Goal: Task Accomplishment & Management: Manage account settings

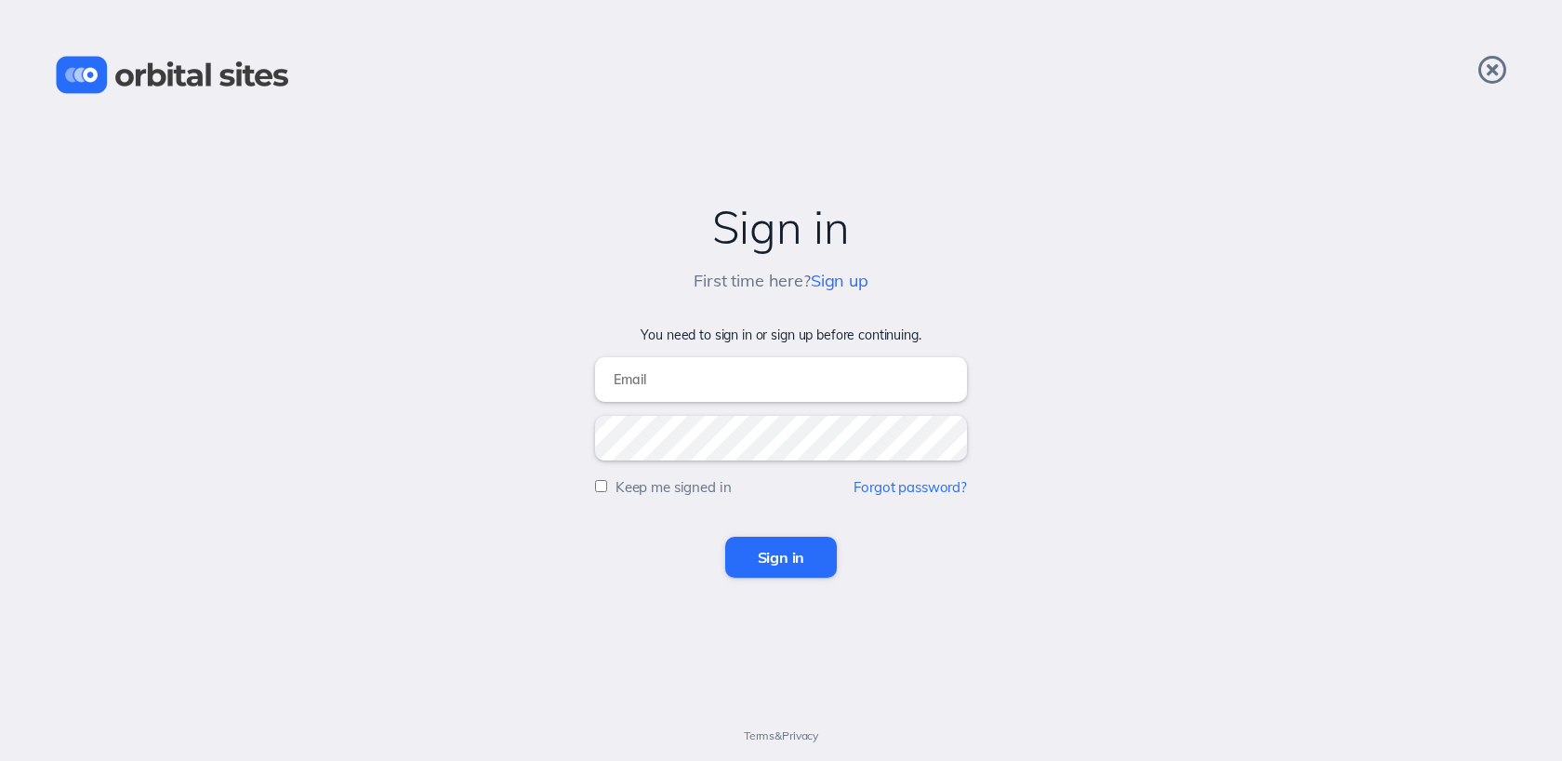
type input "[EMAIL_ADDRESS][DOMAIN_NAME]"
click at [763, 572] on input "Sign in" at bounding box center [781, 557] width 113 height 41
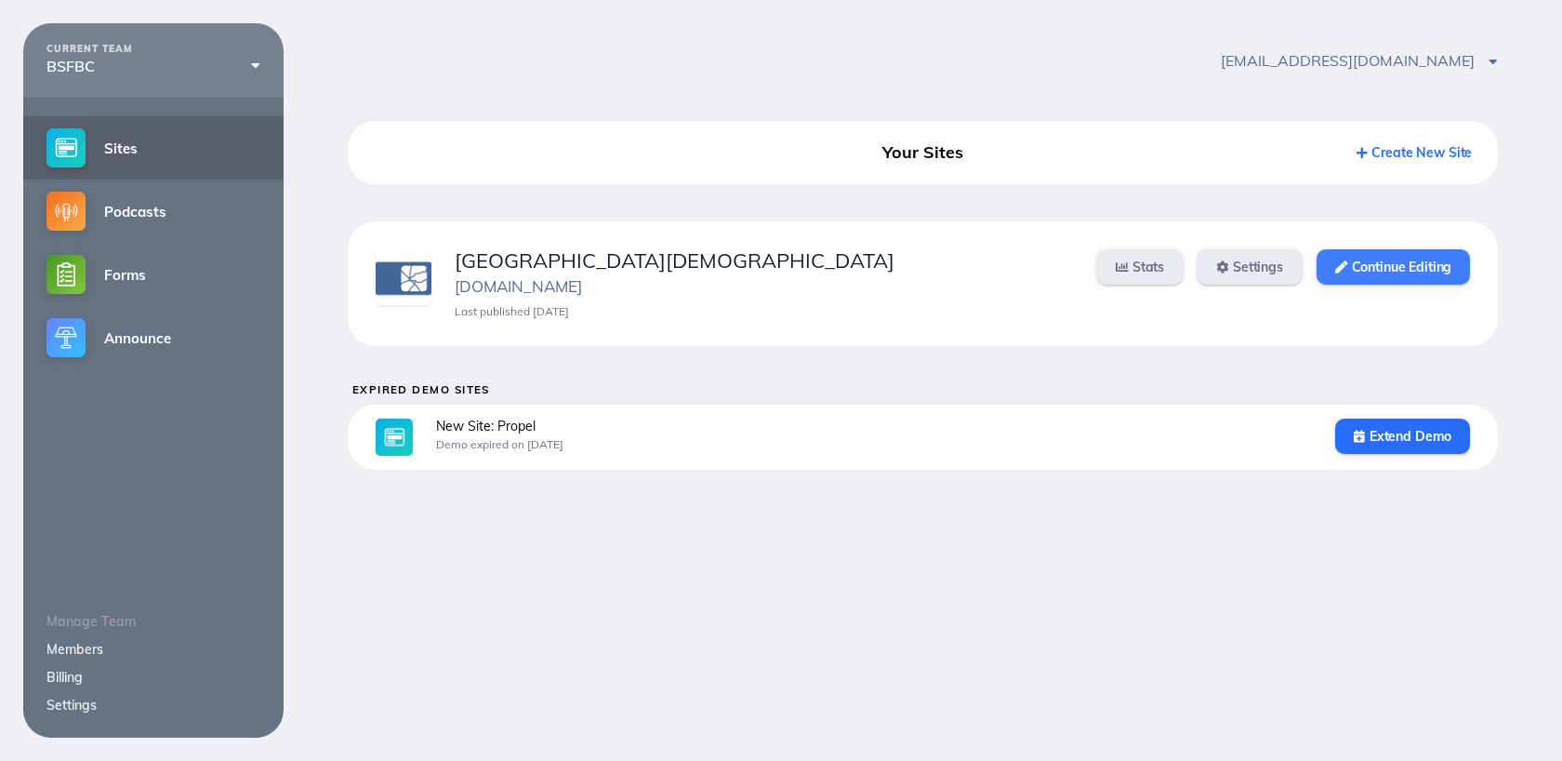
click at [1429, 266] on link "Continue Editing" at bounding box center [1393, 266] width 153 height 35
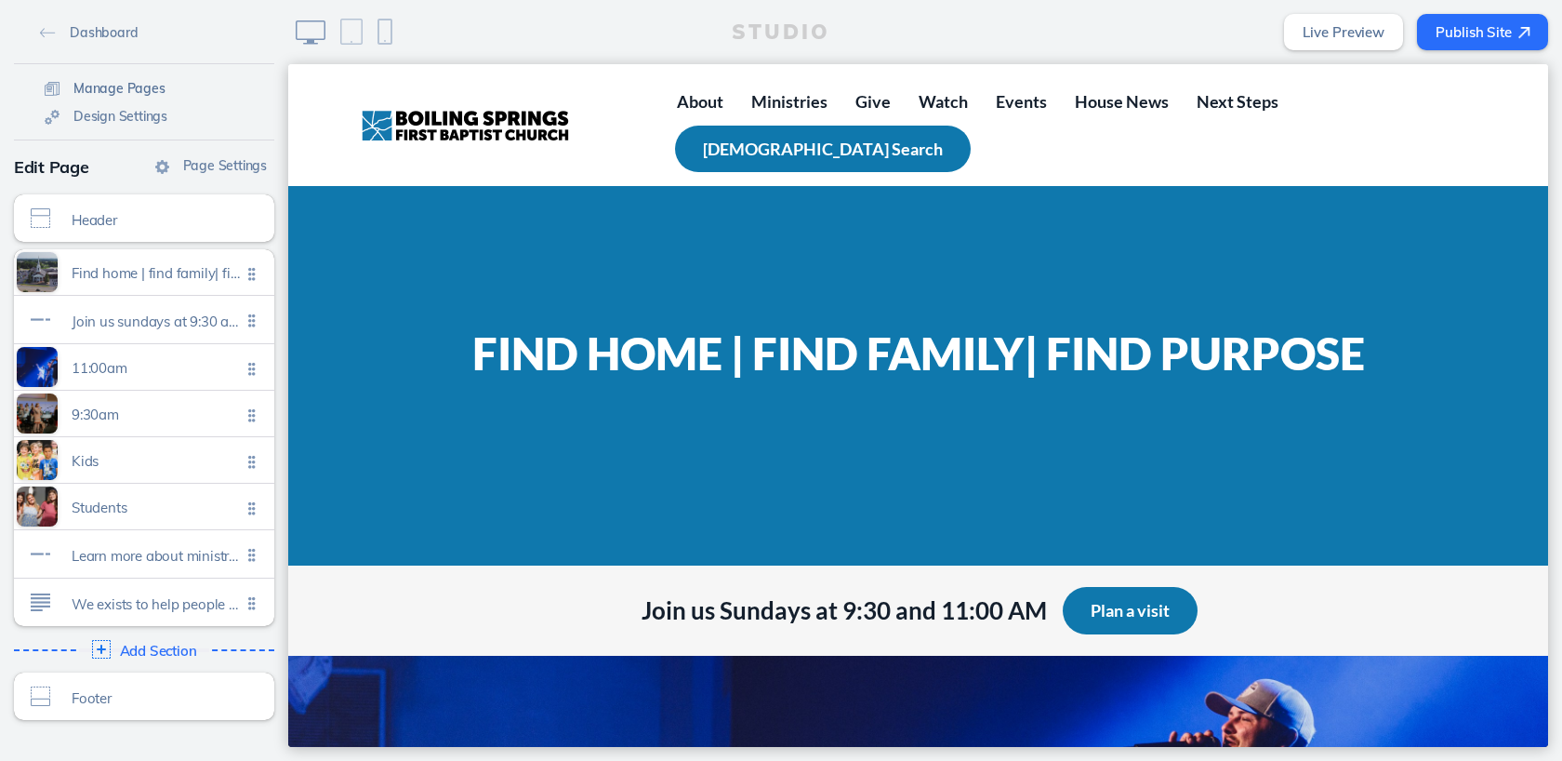
click at [146, 82] on span "Manage Pages" at bounding box center [119, 88] width 92 height 17
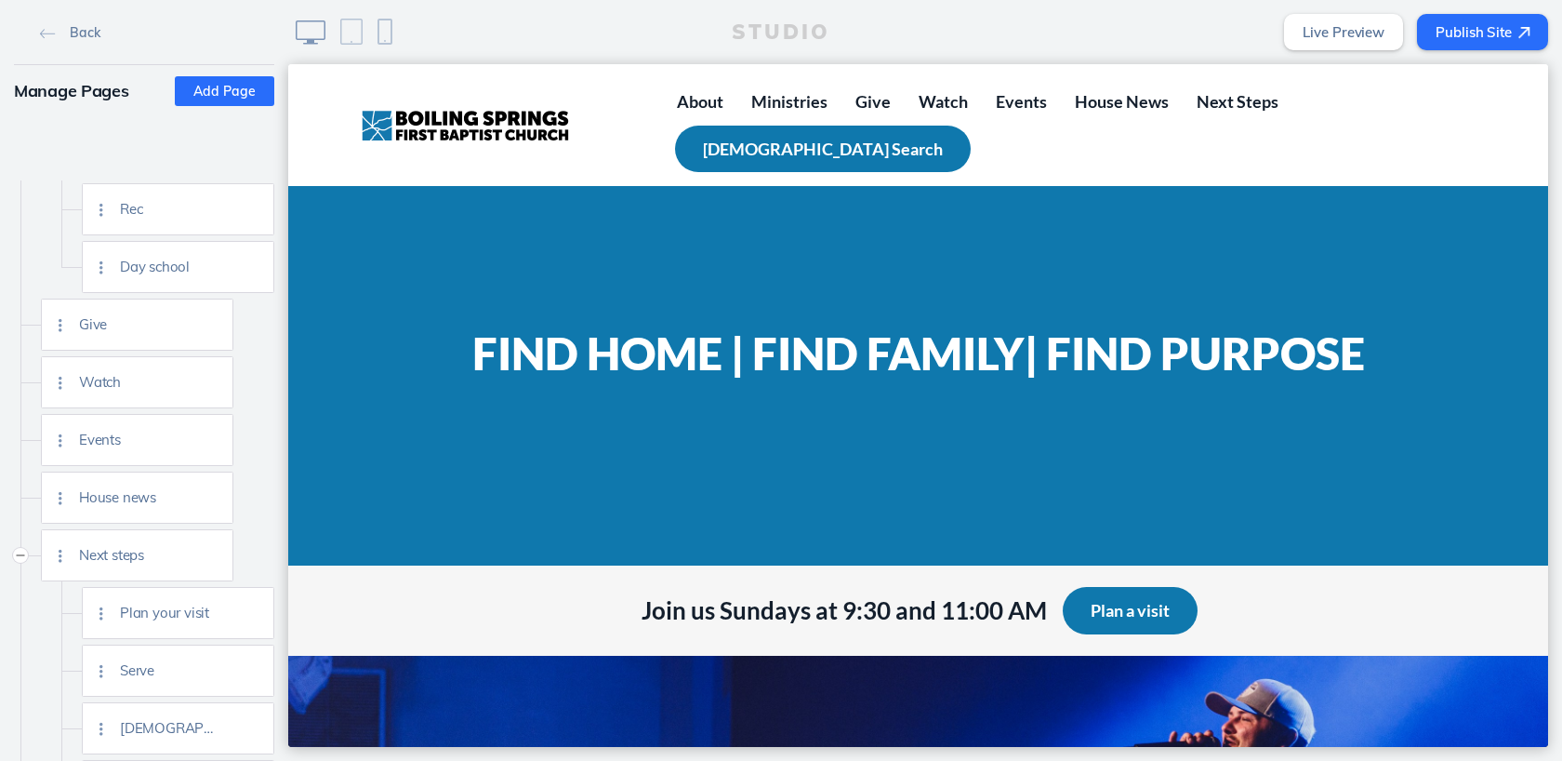
scroll to position [865, 0]
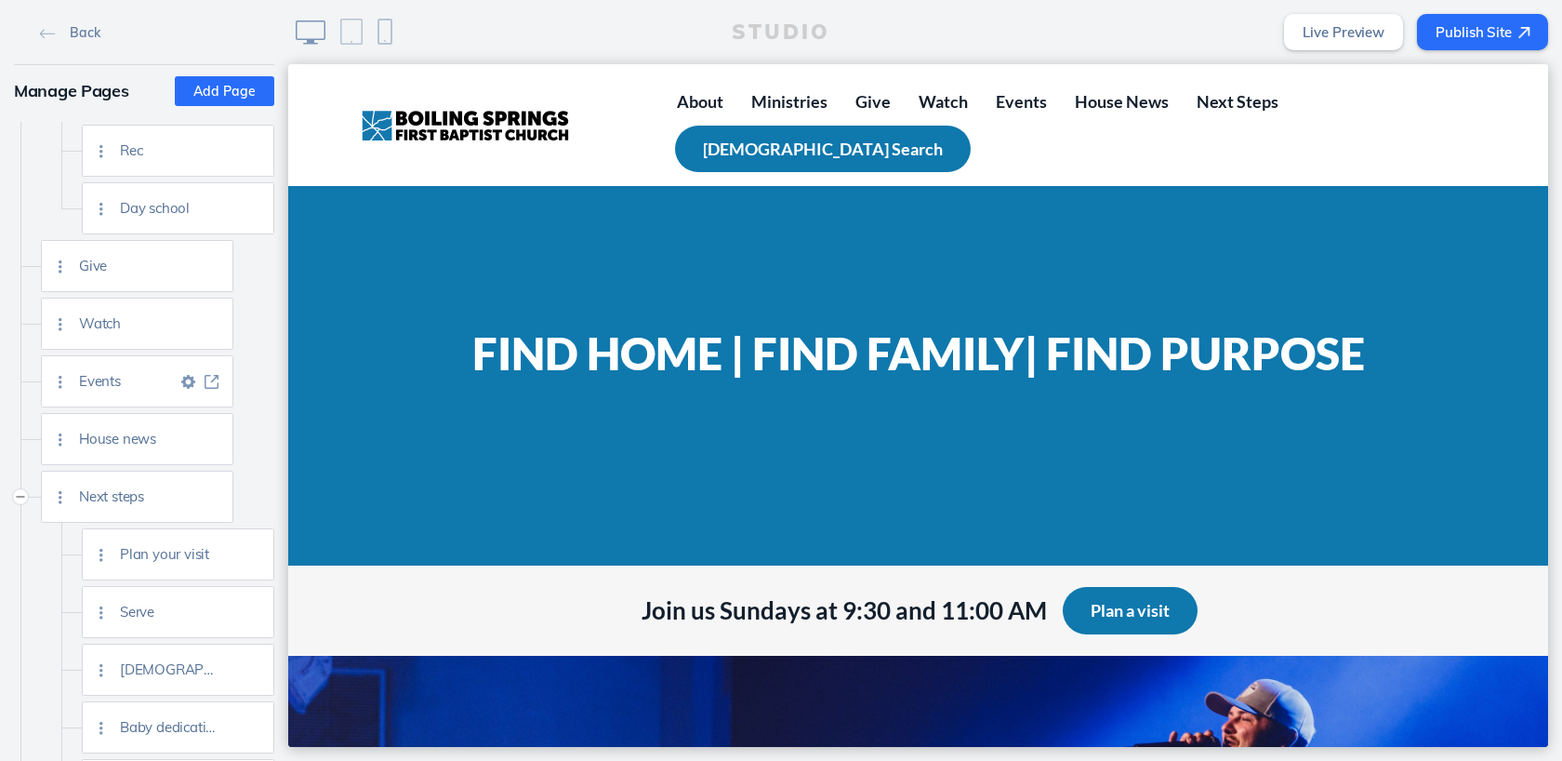
click at [216, 378] on img at bounding box center [212, 382] width 14 height 14
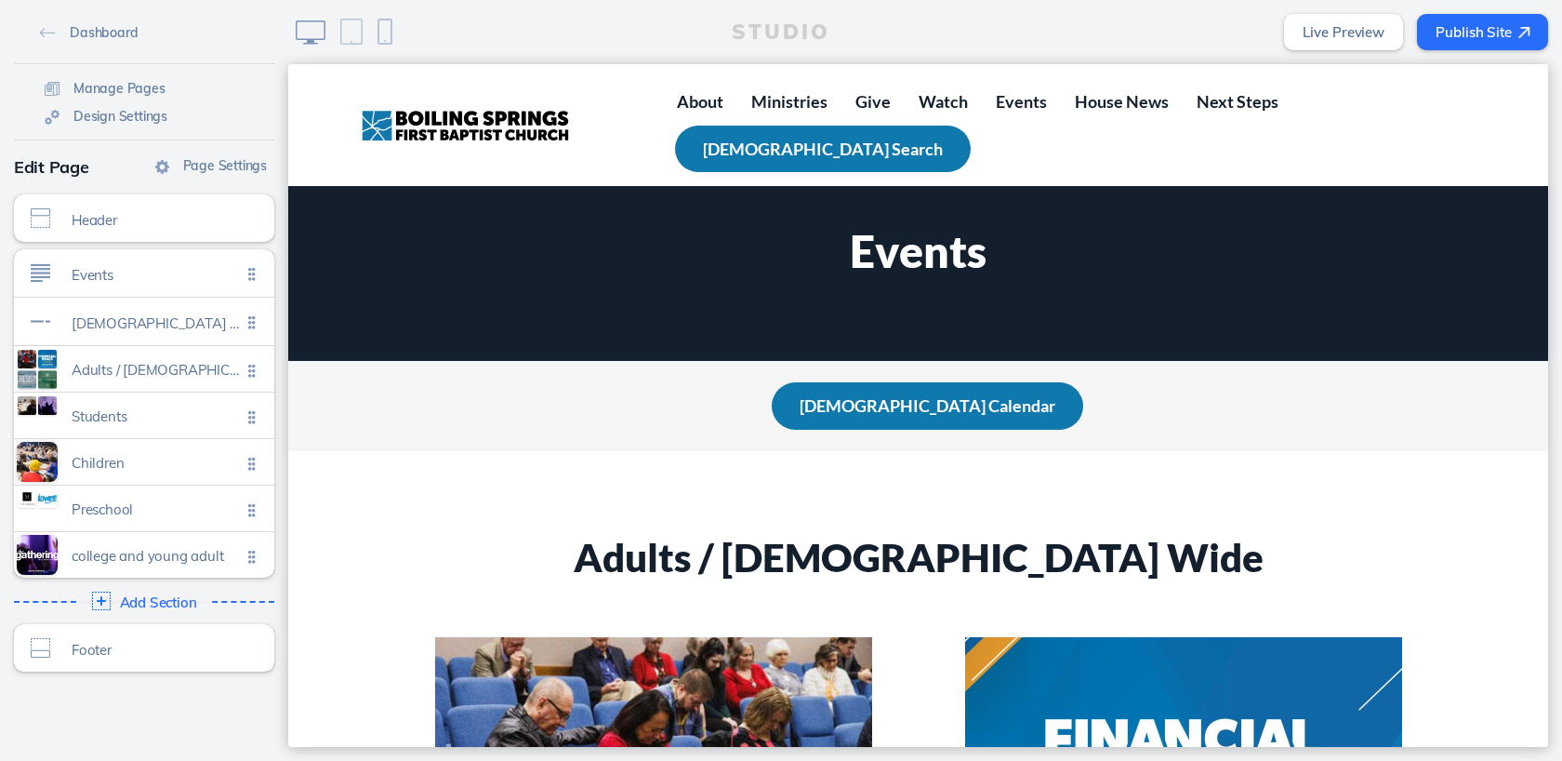
scroll to position [1, 0]
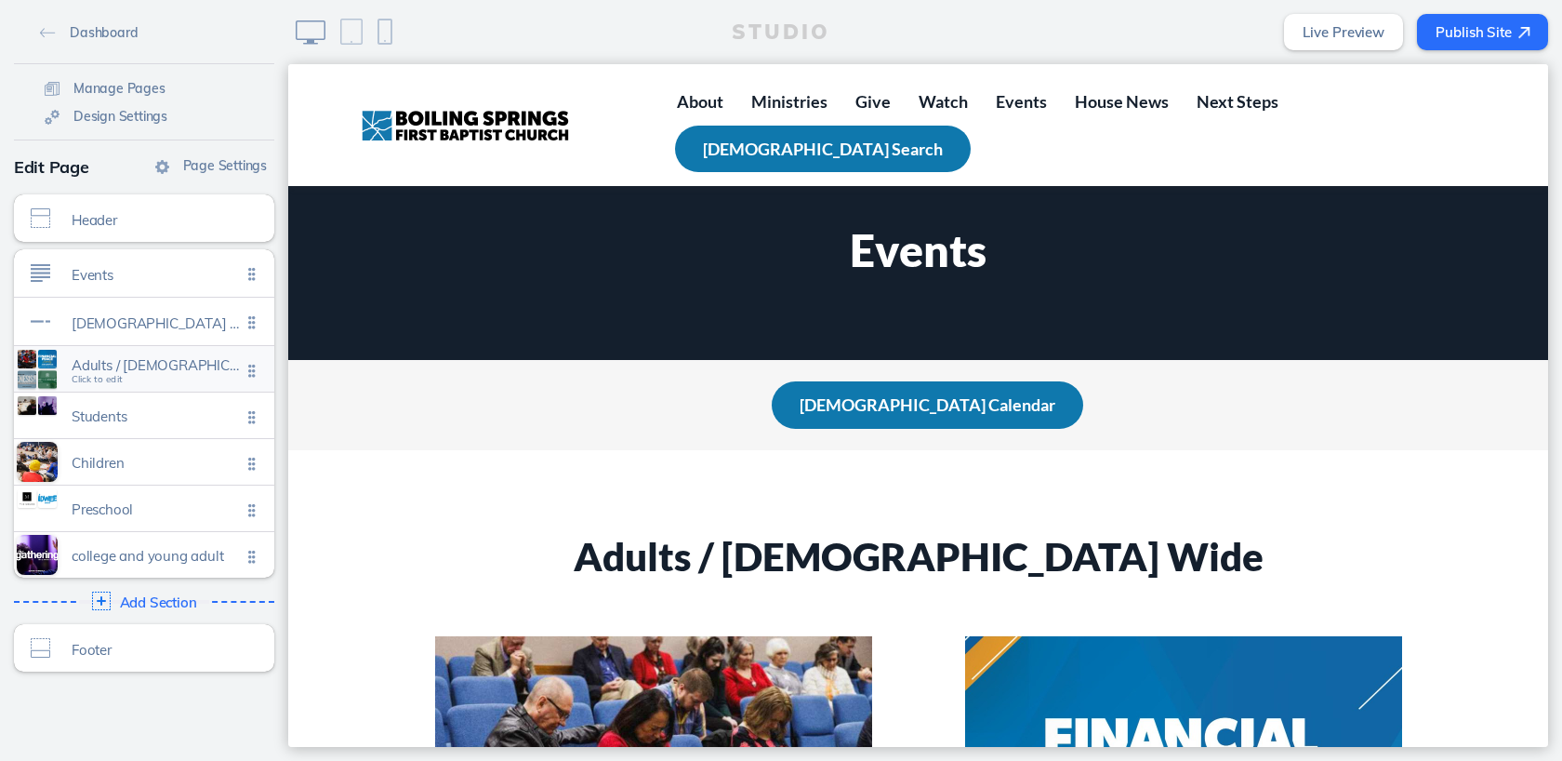
click at [105, 375] on span "Click to edit" at bounding box center [97, 379] width 51 height 11
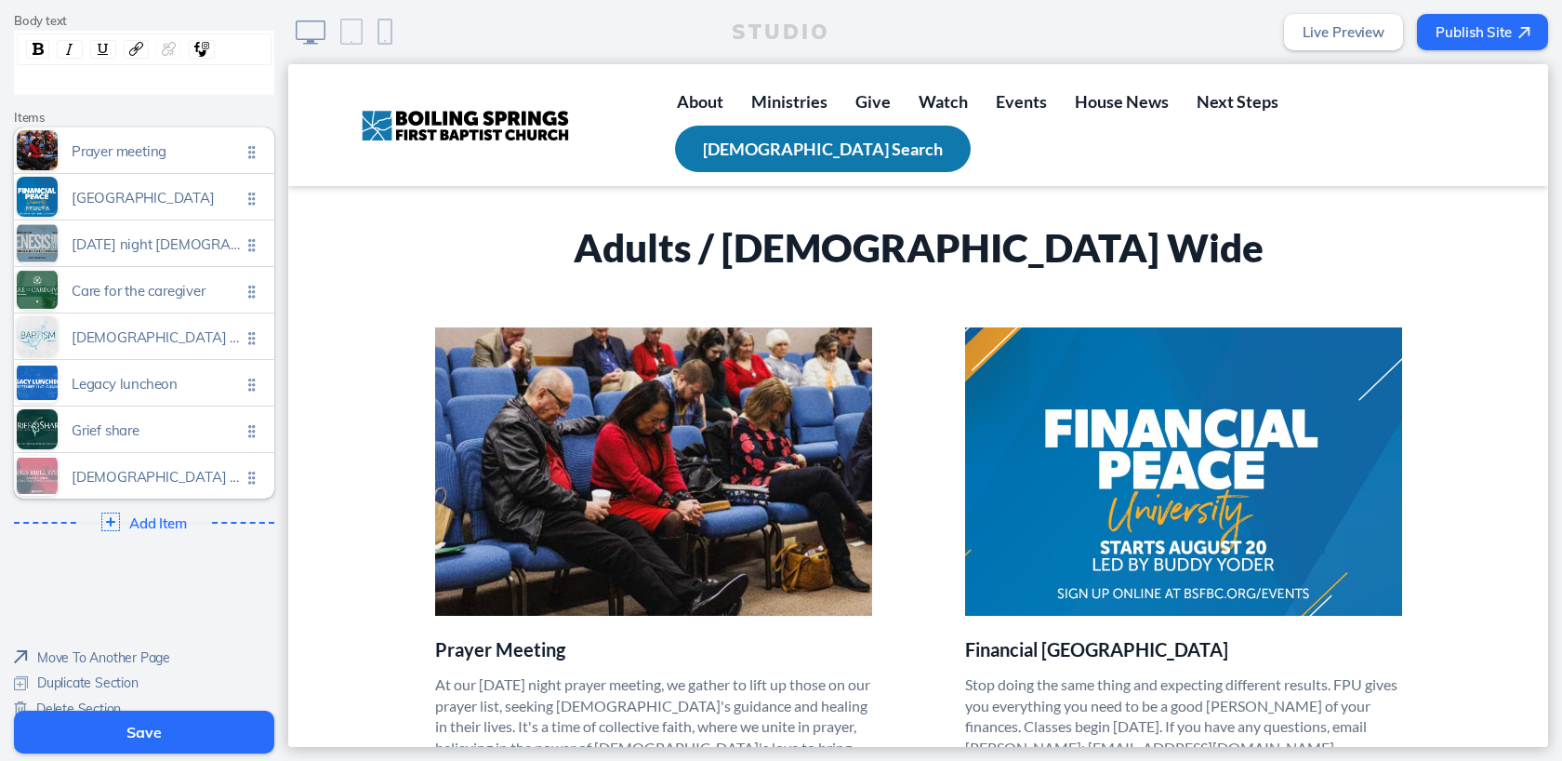
scroll to position [298, 0]
click at [111, 509] on img at bounding box center [110, 519] width 20 height 20
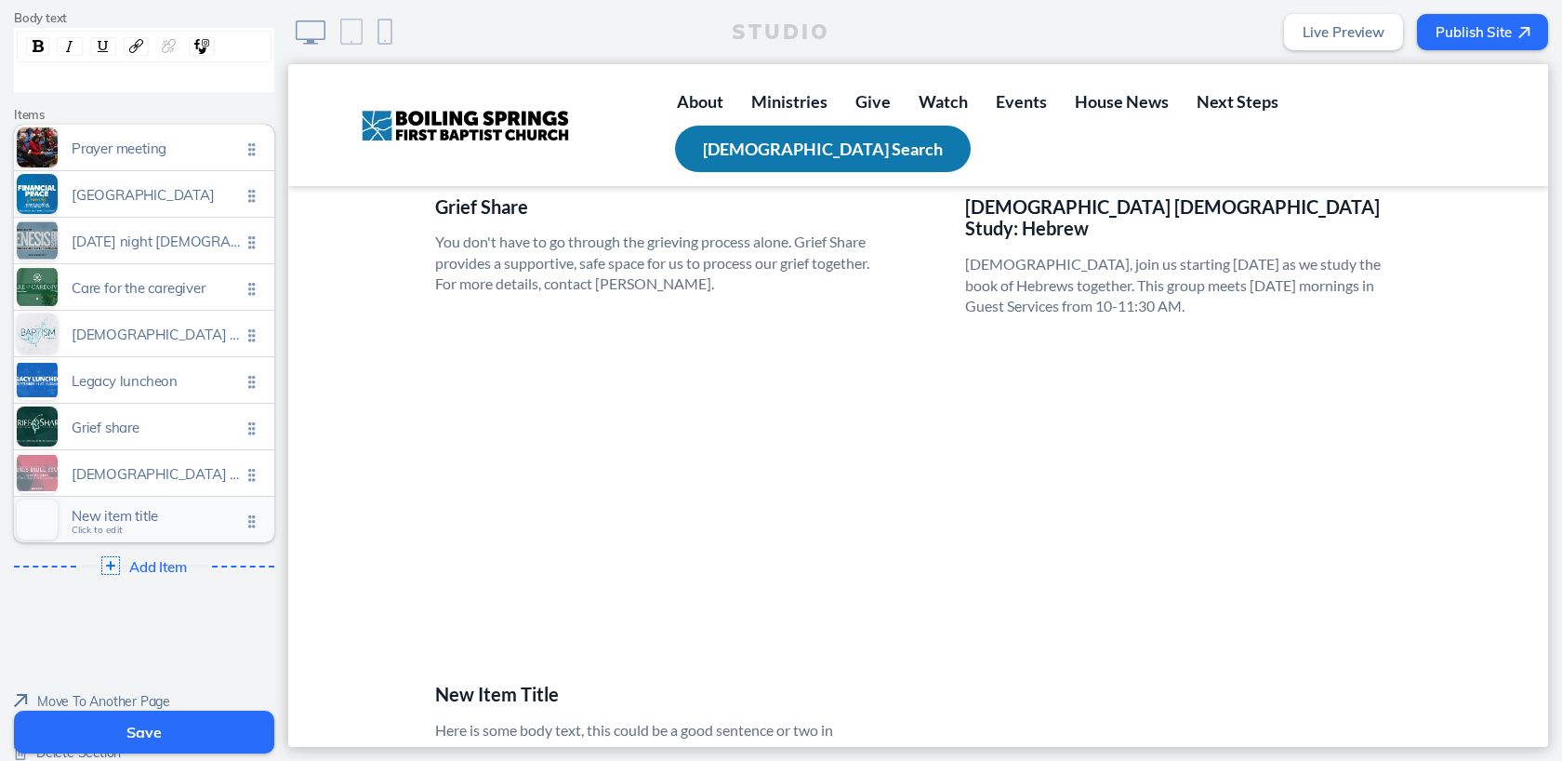
scroll to position [2362, 0]
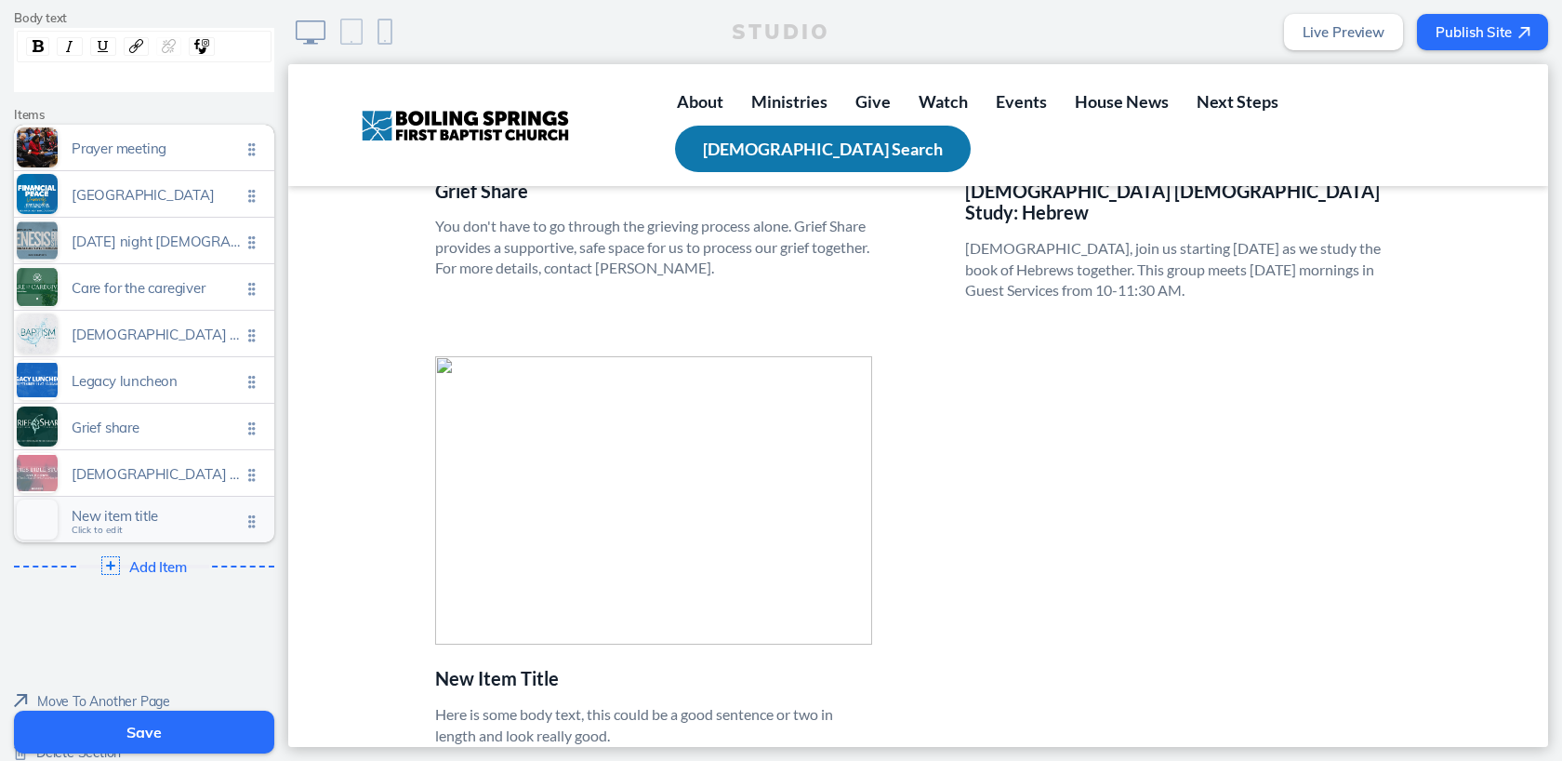
click at [111, 524] on span "Click to edit" at bounding box center [97, 529] width 51 height 11
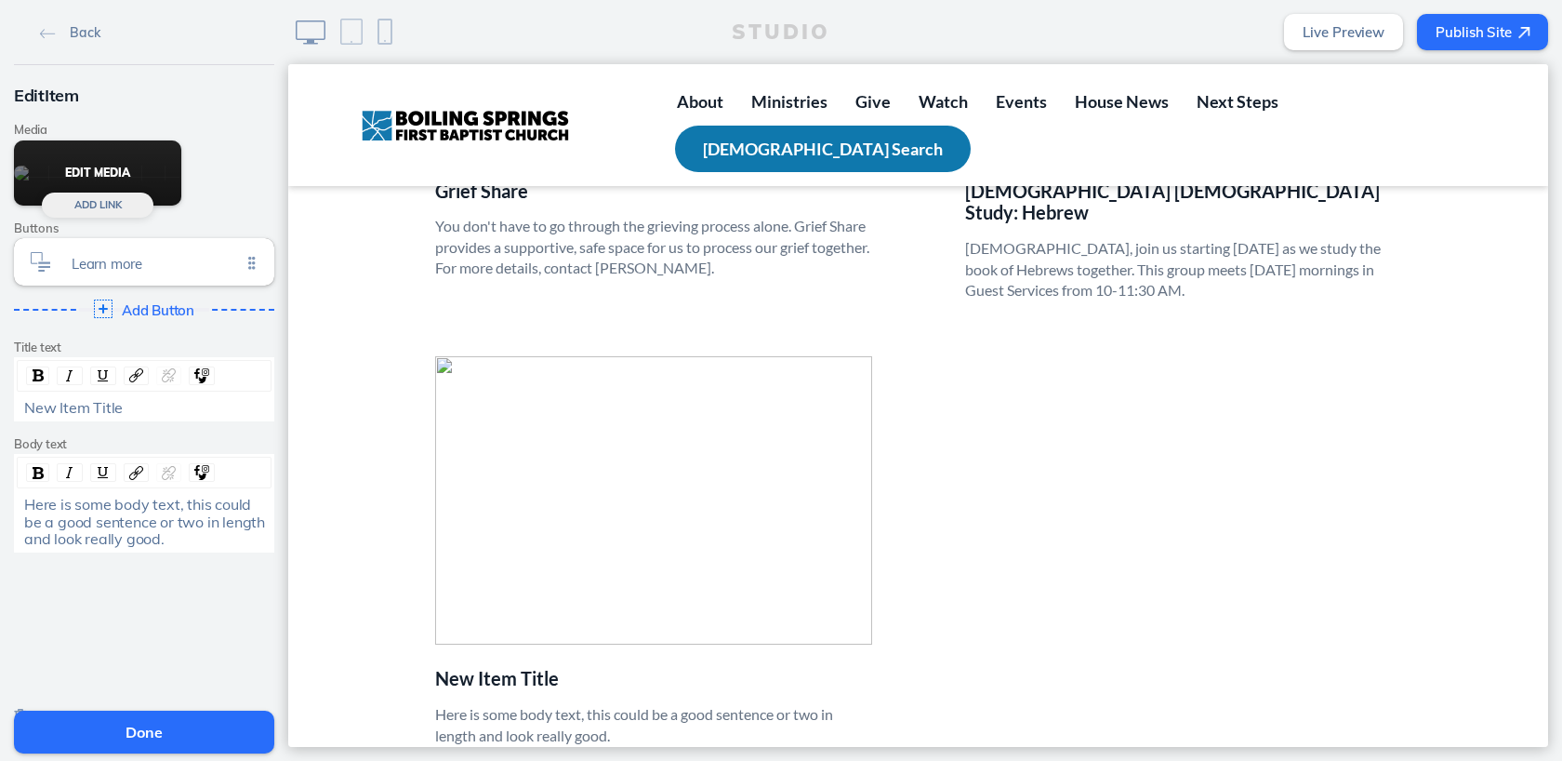
click at [98, 174] on button "Edit Media" at bounding box center [97, 172] width 167 height 65
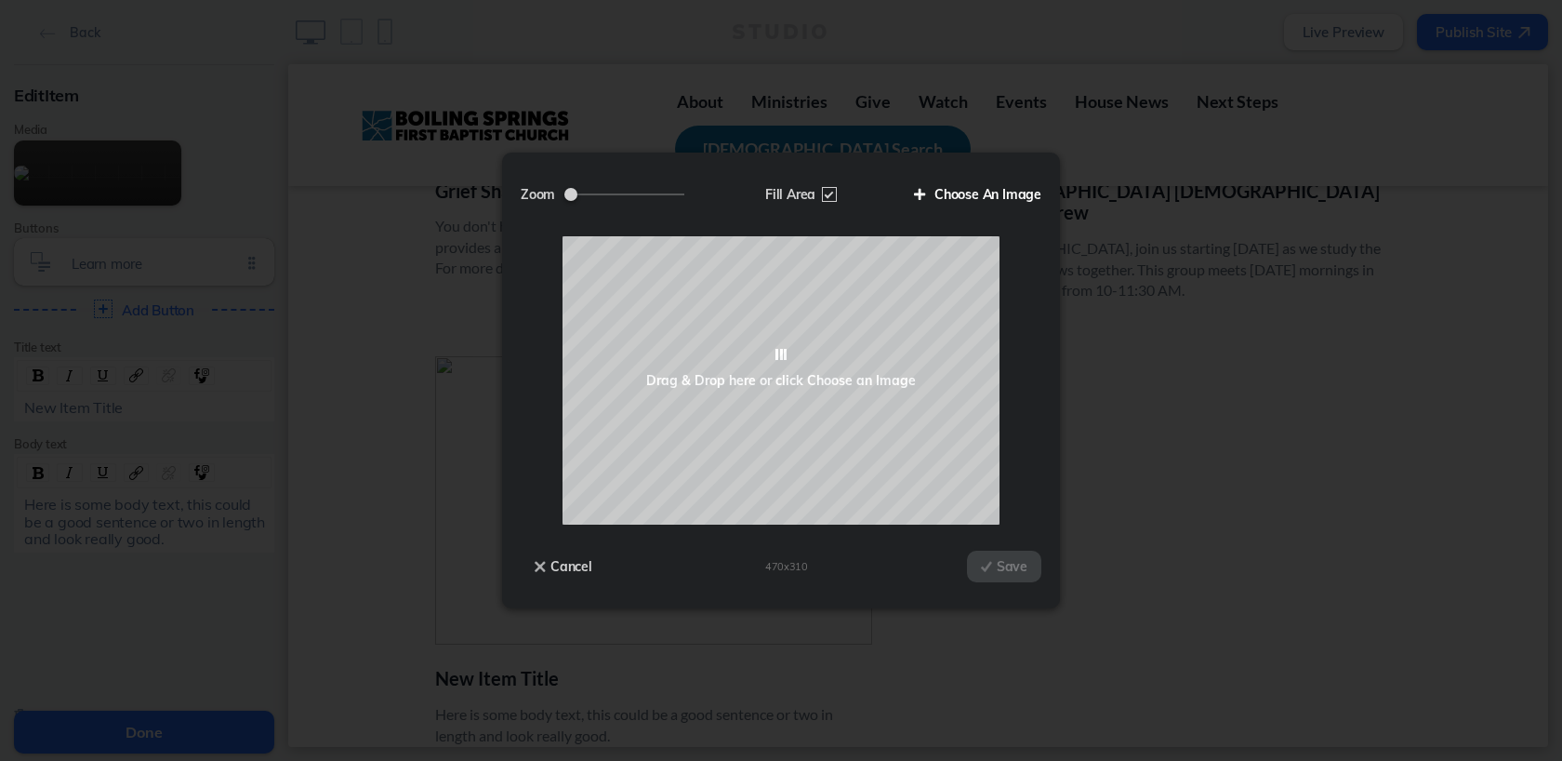
click at [980, 185] on label "Choose An Image" at bounding box center [970, 195] width 141 height 32
click at [0, 0] on input "Choose An Image" at bounding box center [0, 0] width 0 height 0
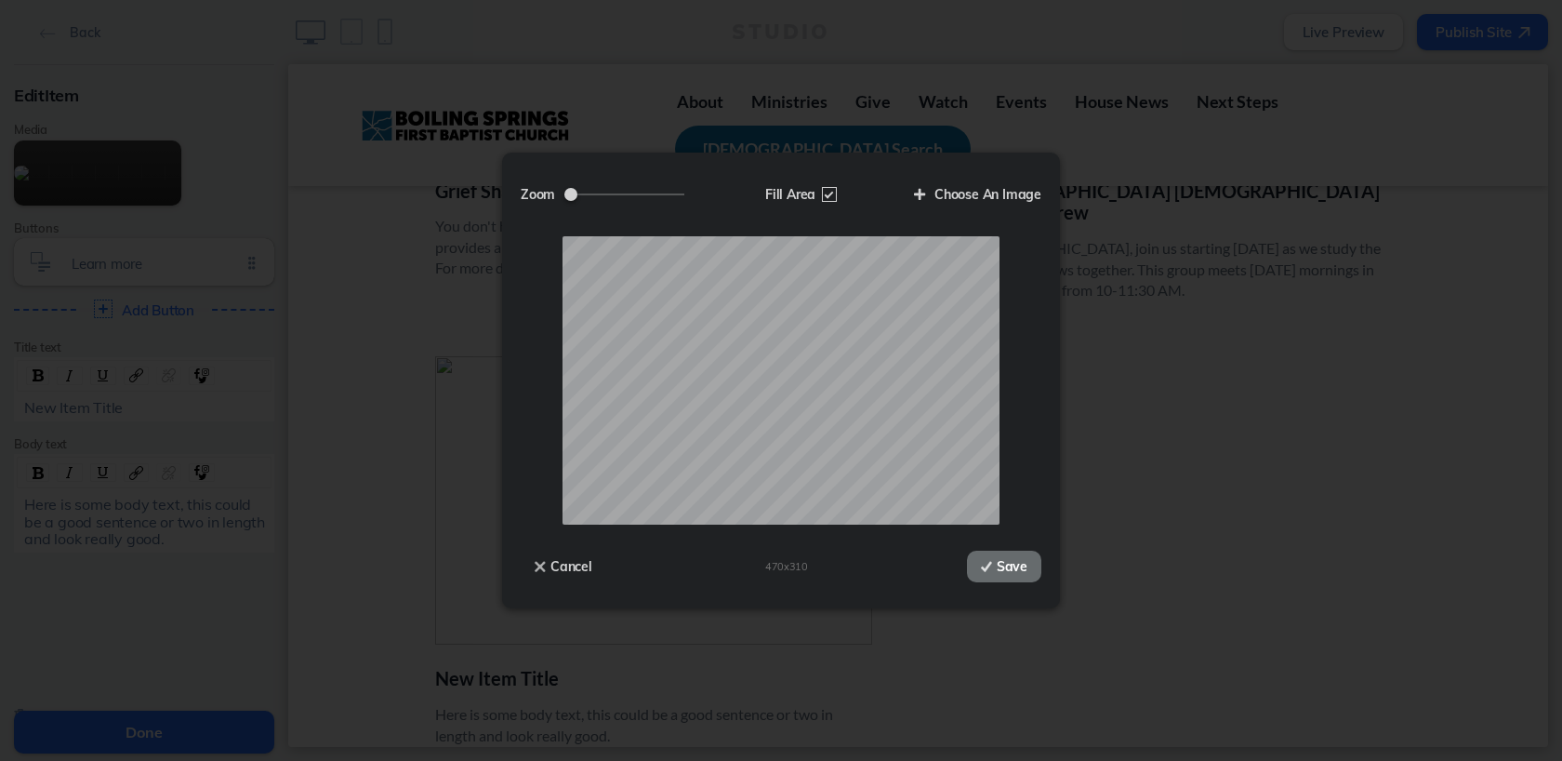
click at [1006, 562] on button "Save" at bounding box center [1004, 567] width 74 height 32
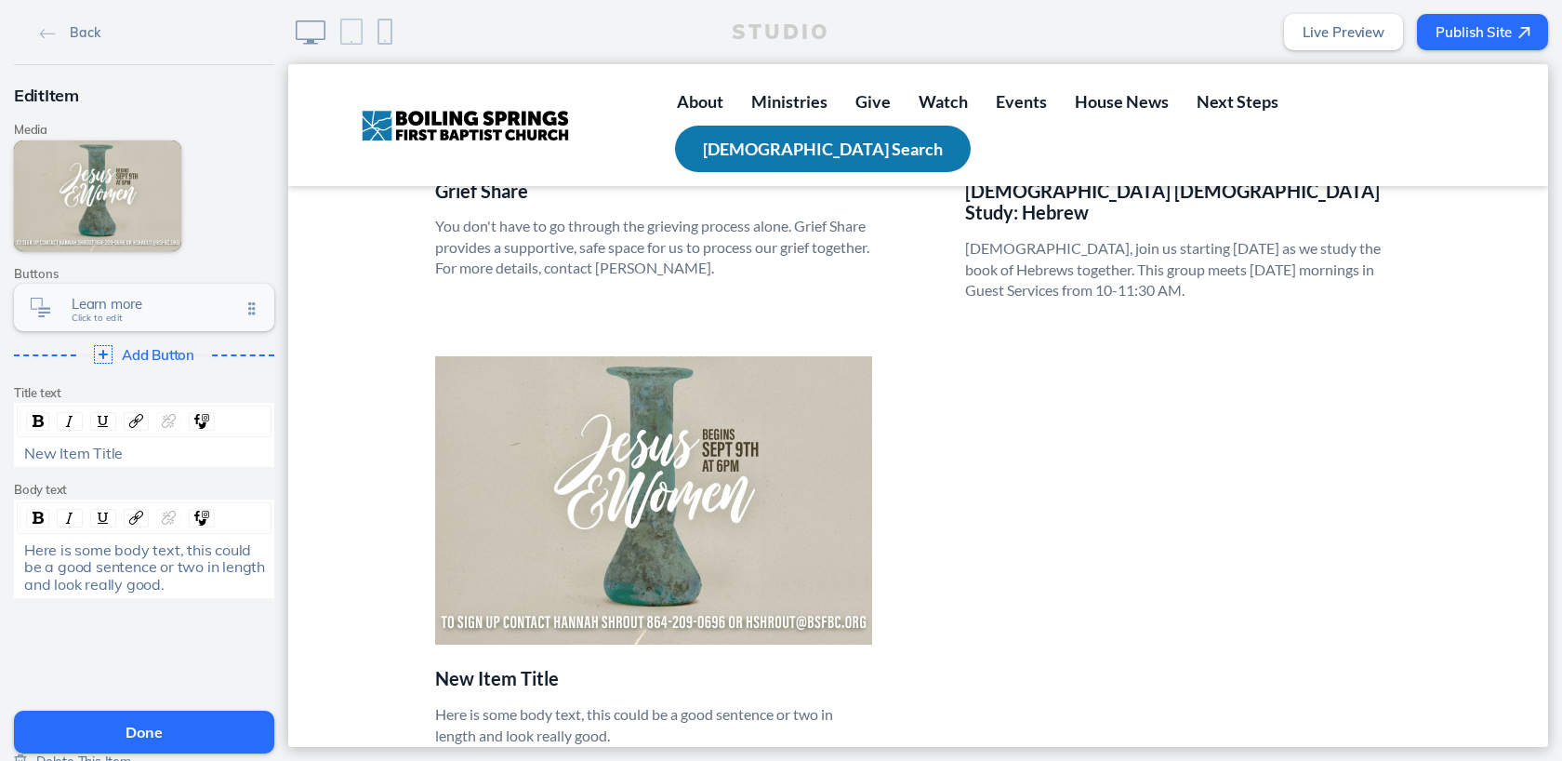
click at [79, 319] on span "Click to edit" at bounding box center [97, 317] width 51 height 11
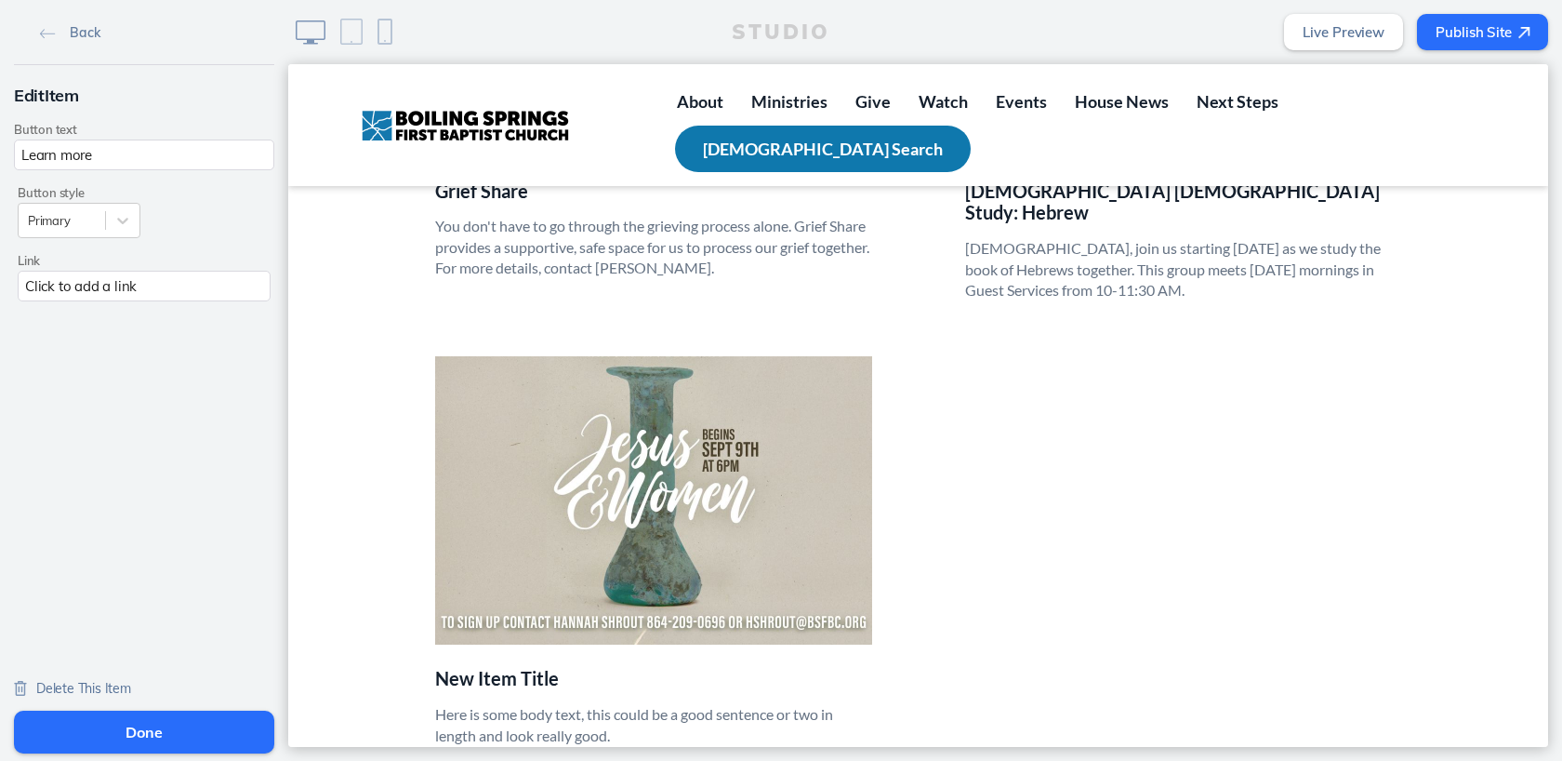
click at [63, 689] on span "Delete This Item" at bounding box center [83, 688] width 95 height 17
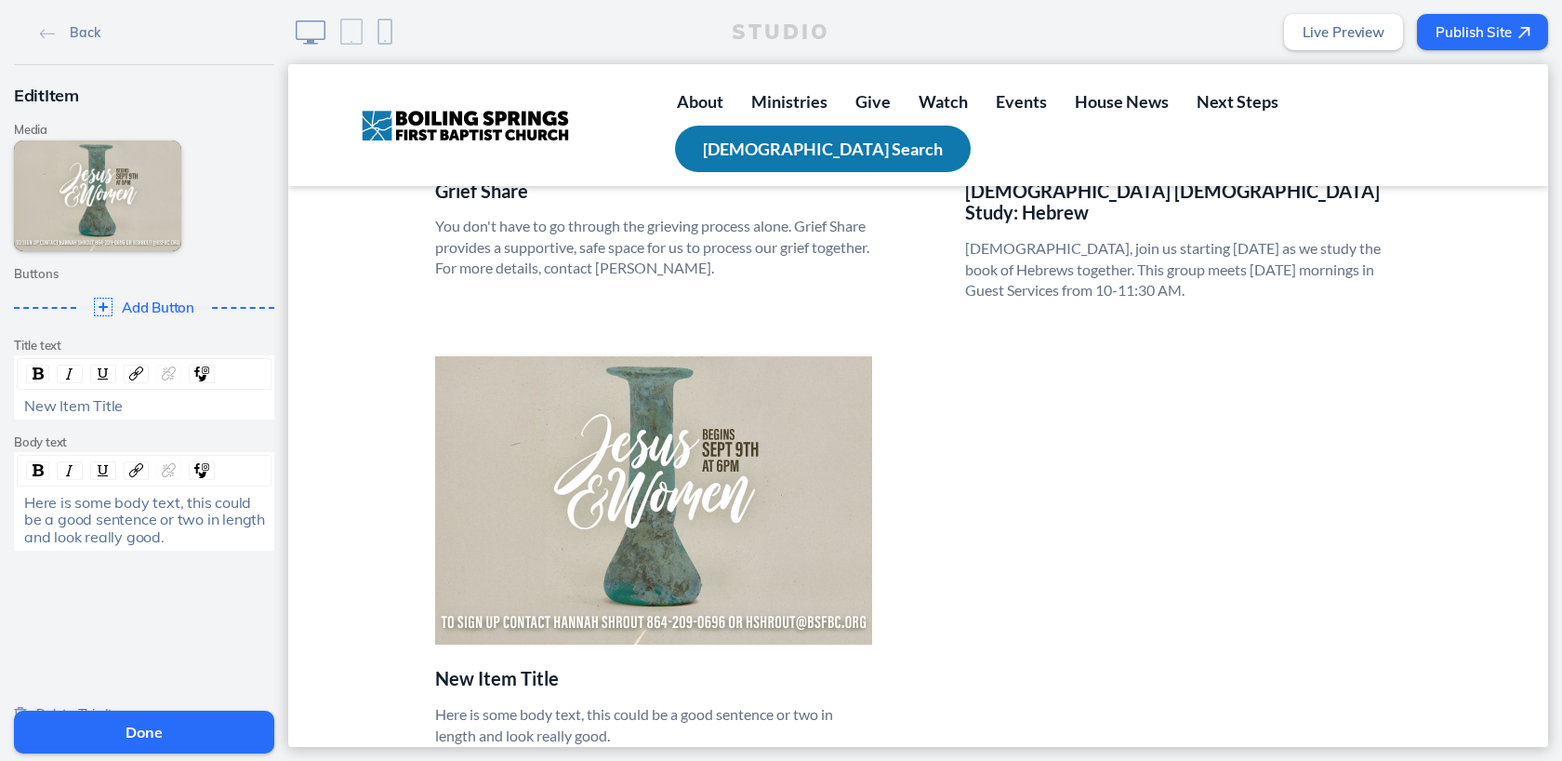
click at [63, 405] on span "New Item Title" at bounding box center [73, 405] width 99 height 19
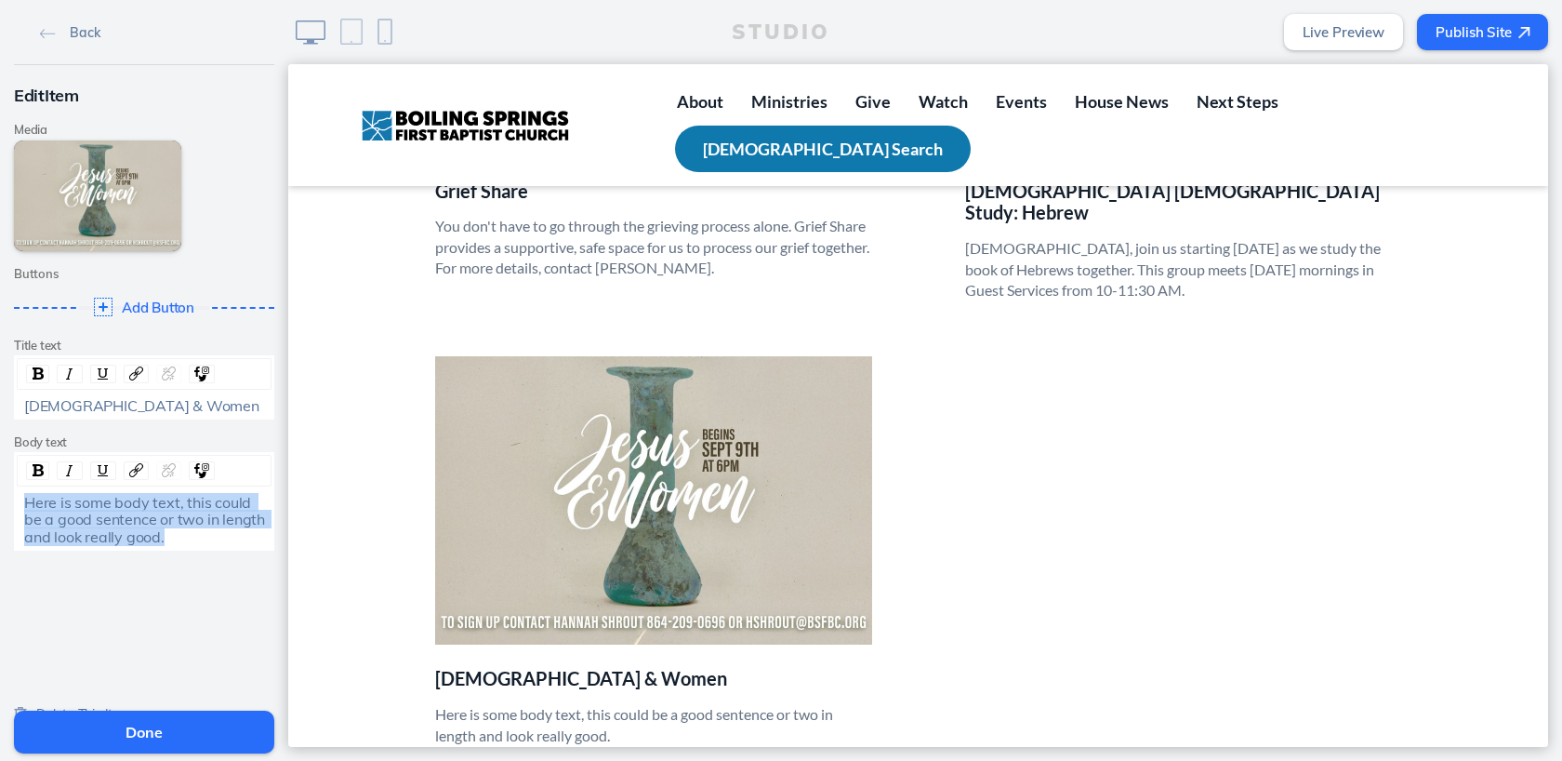
drag, startPoint x: 23, startPoint y: 502, endPoint x: 181, endPoint y: 539, distance: 162.4
click at [181, 539] on div "Here is some body text, this could be a good sentence or two in length and look…" at bounding box center [144, 519] width 241 height 51
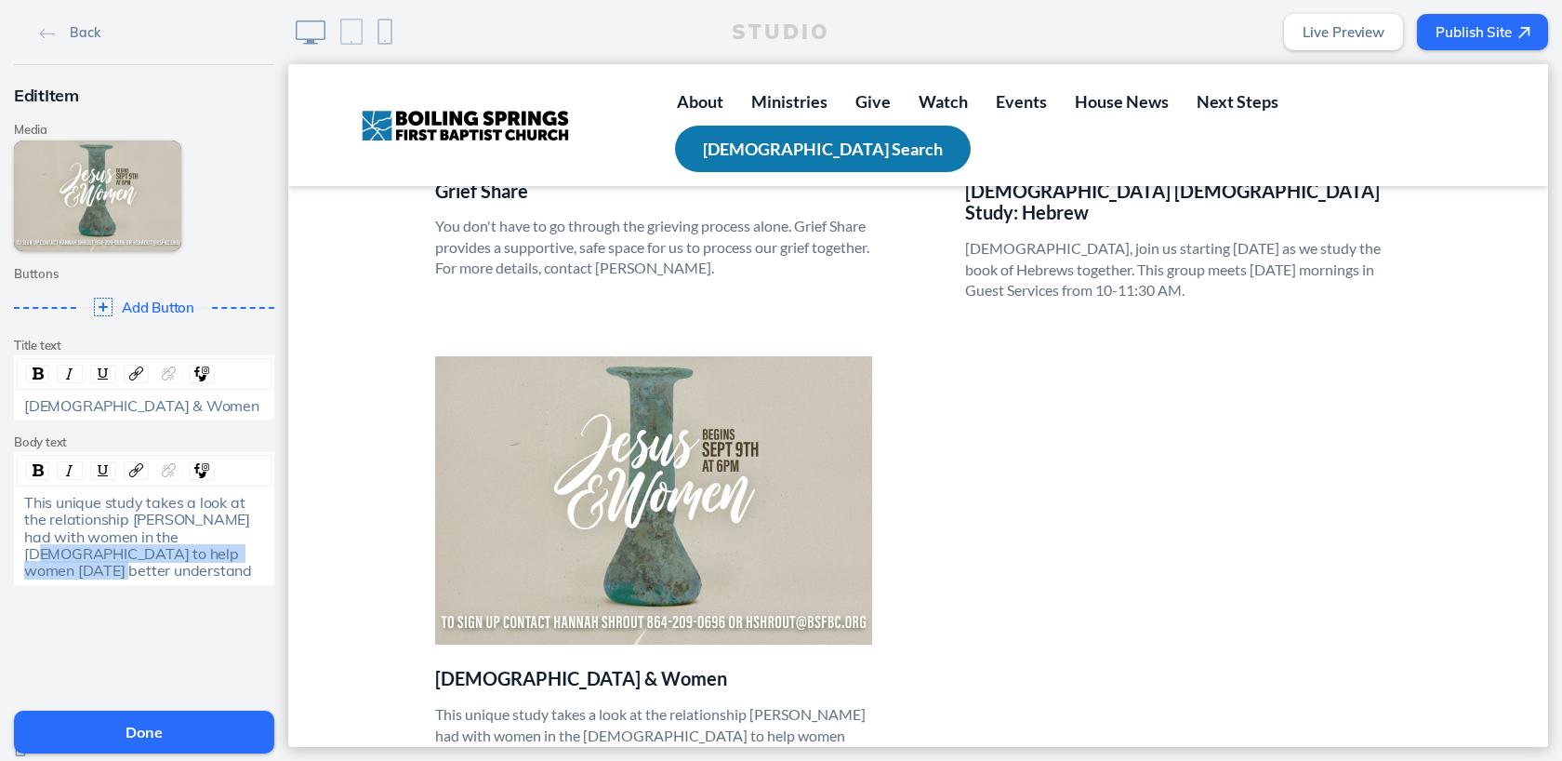
drag, startPoint x: 179, startPoint y: 538, endPoint x: 250, endPoint y: 551, distance: 72.0
click at [250, 551] on div "This unique study takes a look at the relationship [PERSON_NAME] had with women…" at bounding box center [144, 537] width 241 height 86
click at [24, 504] on span "This unique study takes a look at the relationship [PERSON_NAME] had with women…" at bounding box center [139, 528] width 230 height 70
click at [177, 535] on span "This unique study takes a look at the relationship [PERSON_NAME] had with women…" at bounding box center [139, 528] width 230 height 70
click at [194, 532] on div "This unique study takes a look at the relationship [PERSON_NAME] had with women…" at bounding box center [144, 528] width 241 height 69
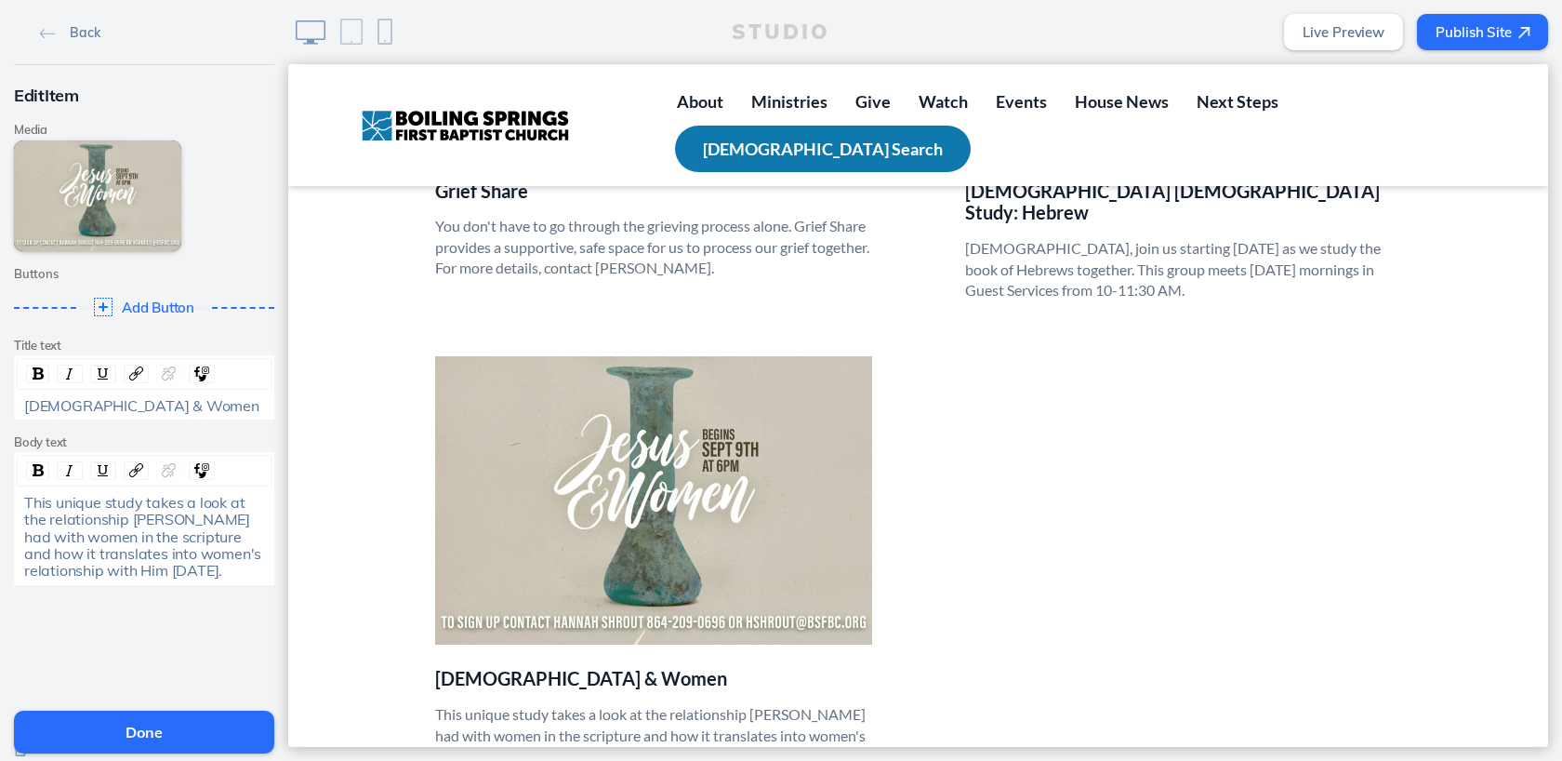
click at [29, 502] on span "This unique study takes a look at the relationship [PERSON_NAME] had with women…" at bounding box center [144, 536] width 241 height 87
click at [41, 530] on span "Join us [DATE] evenings starting on [DATE] for this unique study takes a look a…" at bounding box center [146, 553] width 245 height 121
click at [258, 518] on div "Join us [DATE] evenings starting on [DATE] for this unique study takes a look a…" at bounding box center [144, 554] width 241 height 120
click at [24, 506] on span "Join us [DATE] evenings starting on [DATE] for this unique study that takes a l…" at bounding box center [144, 553] width 240 height 121
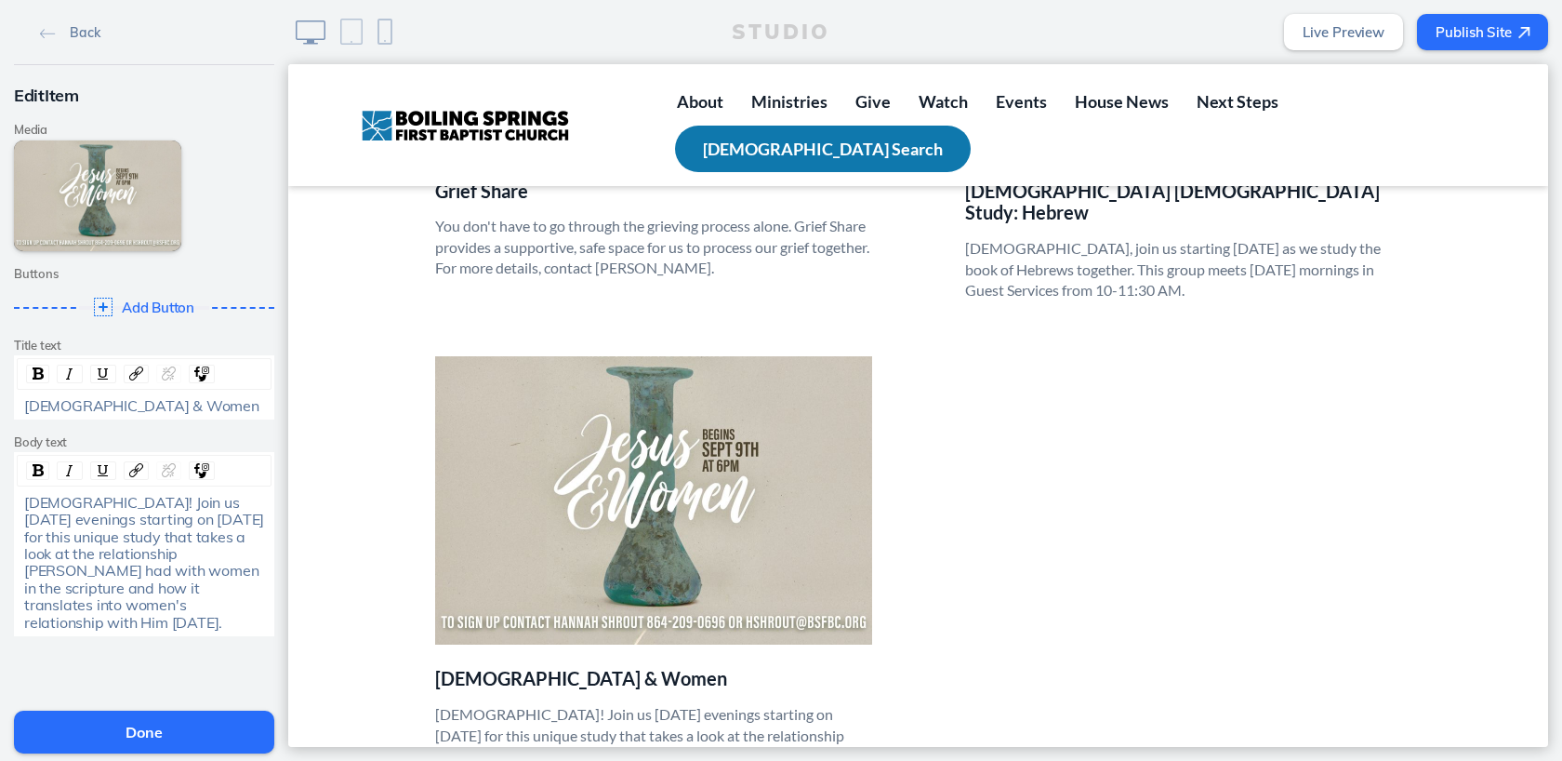
click at [137, 585] on span "[DEMOGRAPHIC_DATA]! Join us [DATE] evenings starting on [DATE] for this unique …" at bounding box center [146, 562] width 244 height 139
click at [120, 607] on div "[DEMOGRAPHIC_DATA]! Join us [DATE] evenings starting on [DATE] for this unique …" at bounding box center [144, 562] width 241 height 137
click at [168, 623] on span "[DEMOGRAPHIC_DATA]! Join us [DATE] evenings starting on [DATE] for this unique …" at bounding box center [146, 588] width 244 height 190
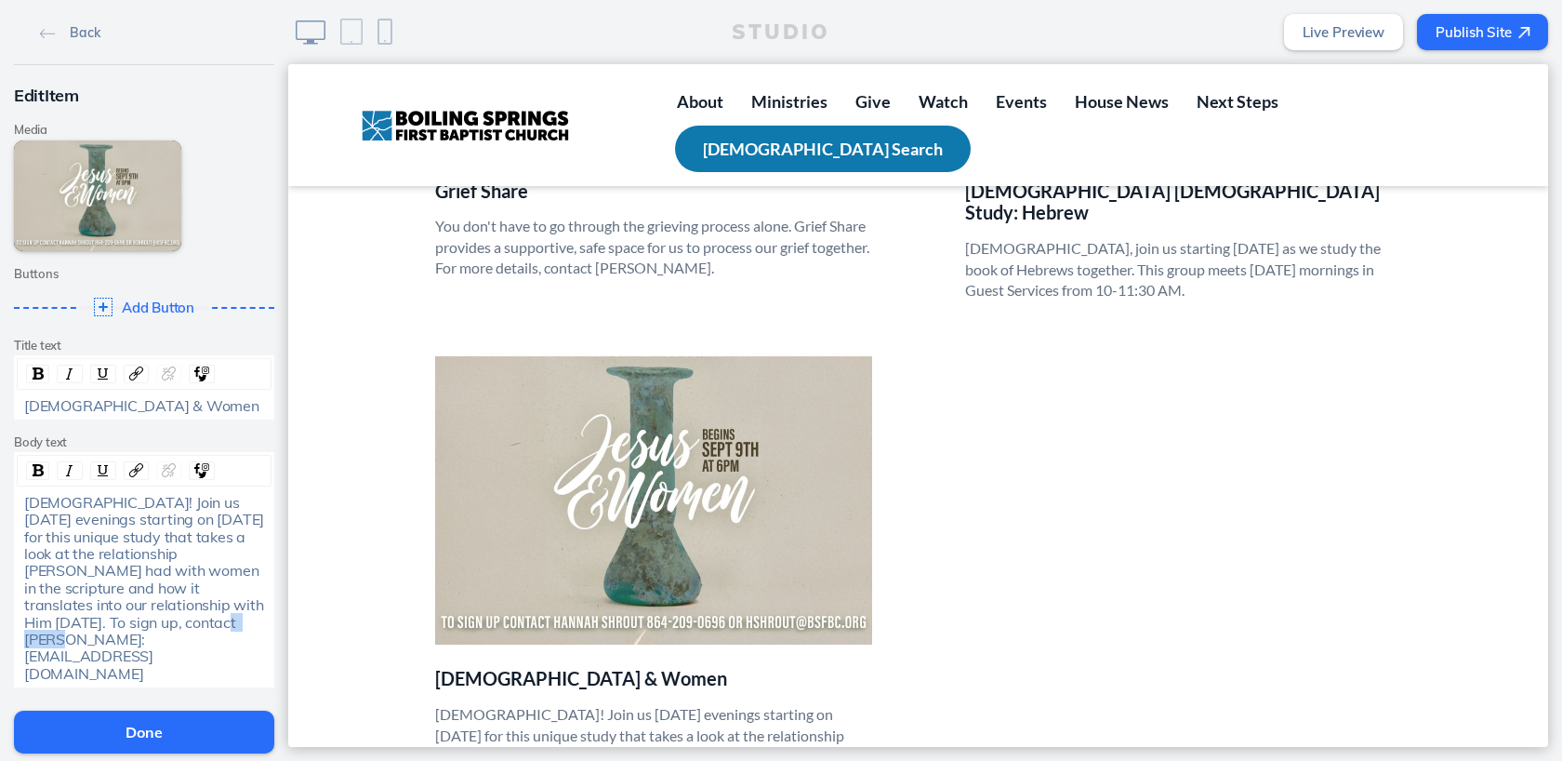
click at [134, 622] on span "[DEMOGRAPHIC_DATA]! Join us [DATE] evenings starting on [DATE] for this unique …" at bounding box center [146, 588] width 244 height 190
drag, startPoint x: 134, startPoint y: 622, endPoint x: 259, endPoint y: 619, distance: 125.6
click at [259, 619] on div "[DEMOGRAPHIC_DATA]! Join us [DATE] evenings starting on [DATE] for this unique …" at bounding box center [144, 588] width 241 height 188
click at [137, 472] on img "rdw-link-control" at bounding box center [136, 470] width 14 height 14
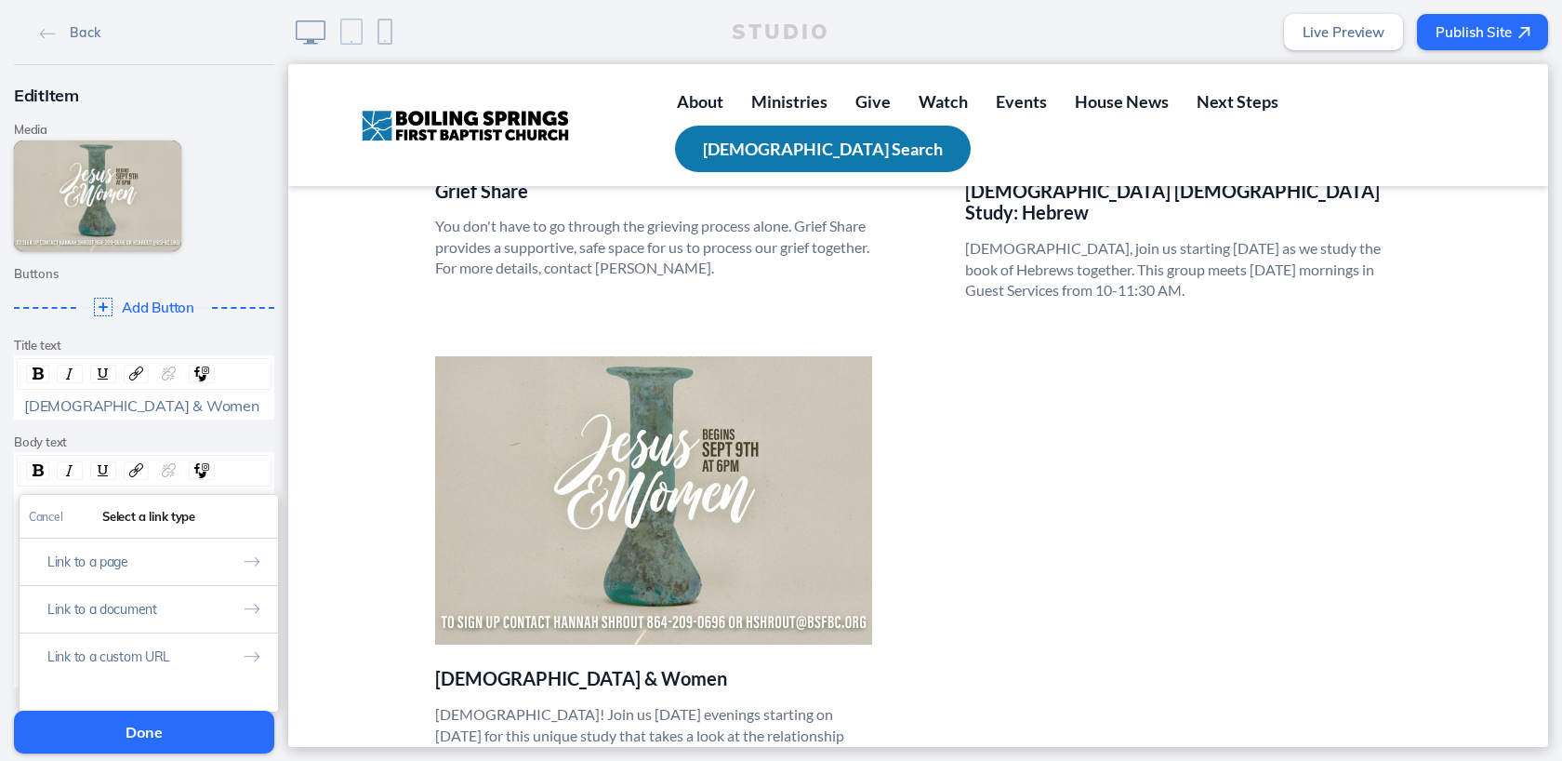
click at [232, 441] on label "Body text" at bounding box center [144, 442] width 260 height 14
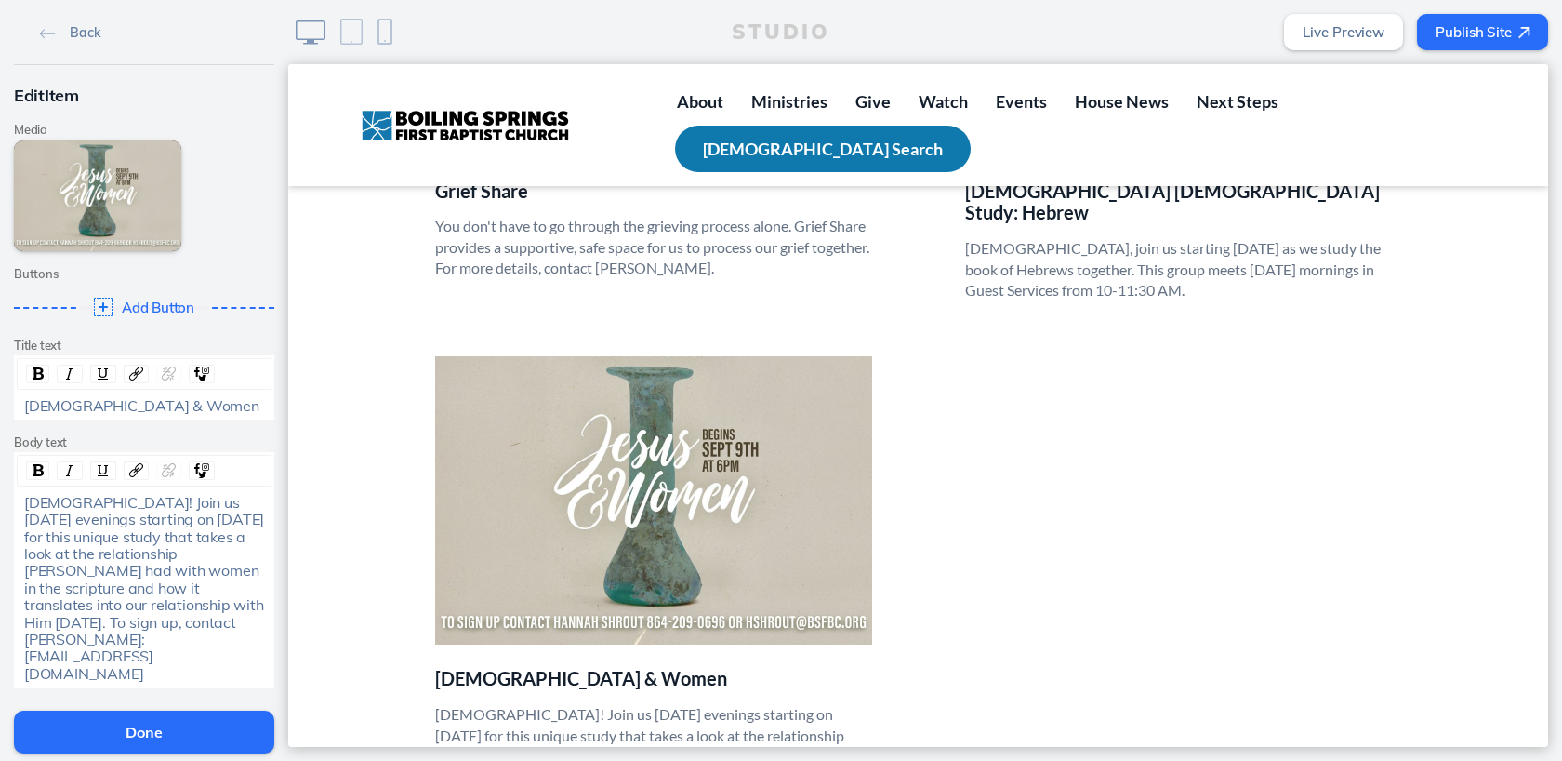
click at [79, 505] on span "[DEMOGRAPHIC_DATA]! Join us [DATE] evenings starting on [DATE] for this unique …" at bounding box center [146, 588] width 244 height 190
click at [165, 518] on span "[DEMOGRAPHIC_DATA], join us [DATE] evenings starting on [DATE] for this unique …" at bounding box center [146, 588] width 244 height 190
drag, startPoint x: 78, startPoint y: 571, endPoint x: 113, endPoint y: 570, distance: 34.4
click at [113, 570] on span "[DEMOGRAPHIC_DATA], join us [DATE] evenings starting on [DATE] 6 PM for this un…" at bounding box center [146, 588] width 244 height 190
click at [145, 739] on button "Done" at bounding box center [144, 731] width 260 height 43
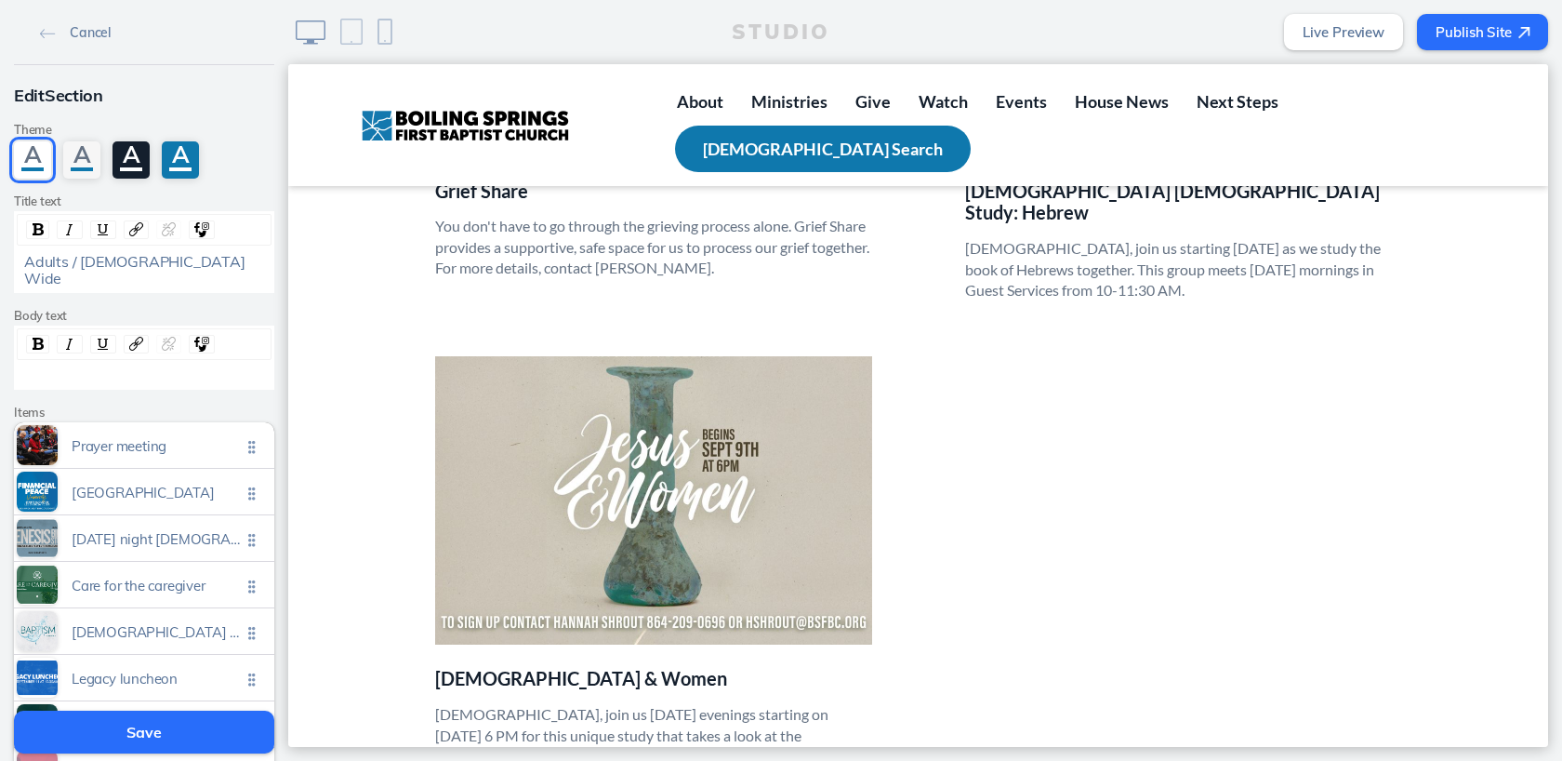
click at [147, 736] on button "Save" at bounding box center [144, 731] width 260 height 43
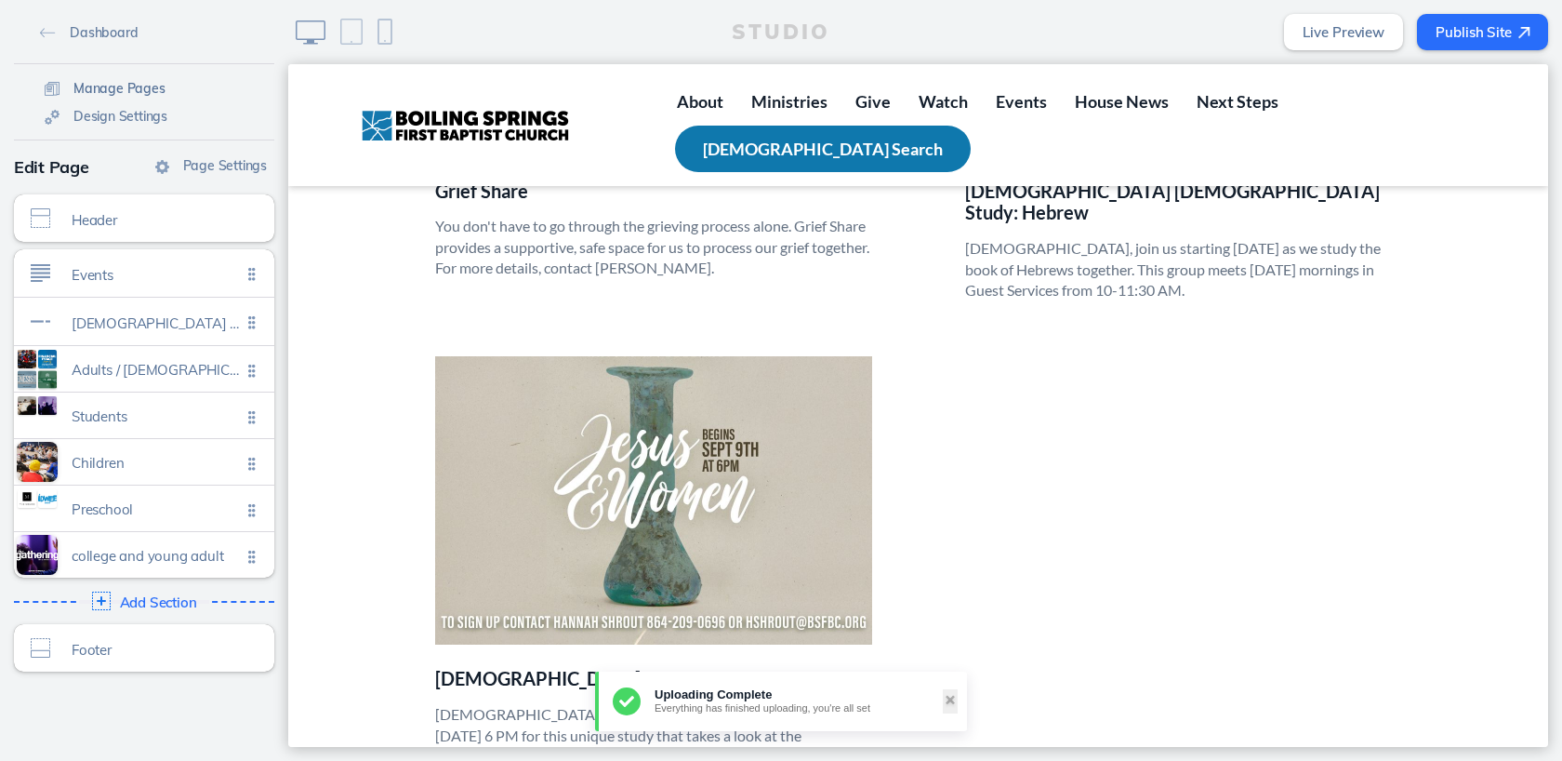
click at [134, 85] on span "Manage Pages" at bounding box center [119, 88] width 92 height 17
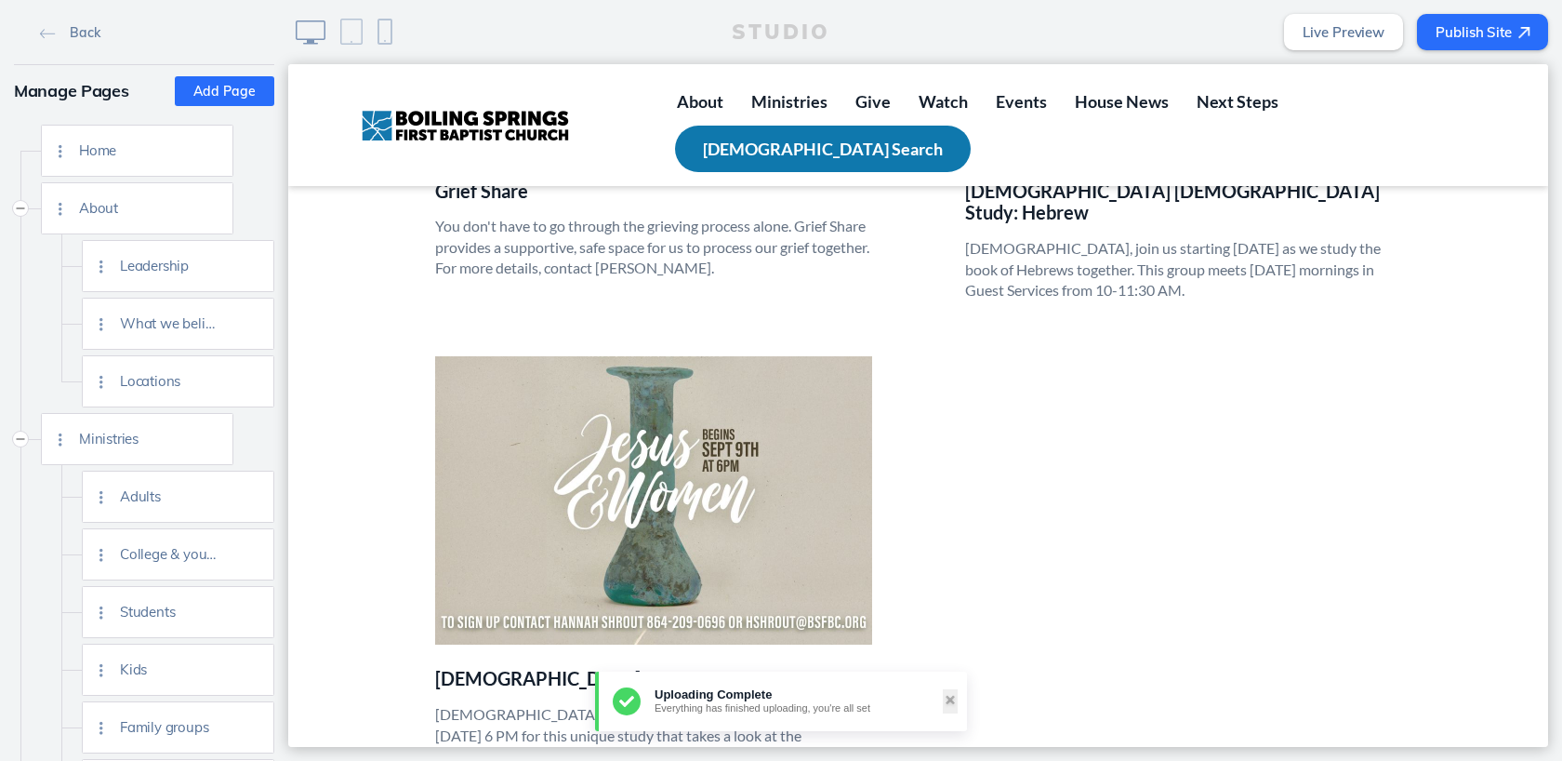
click at [422, 638] on li "[DEMOGRAPHIC_DATA] & Women [DEMOGRAPHIC_DATA], join us [DATE] evenings starting…" at bounding box center [654, 592] width 530 height 472
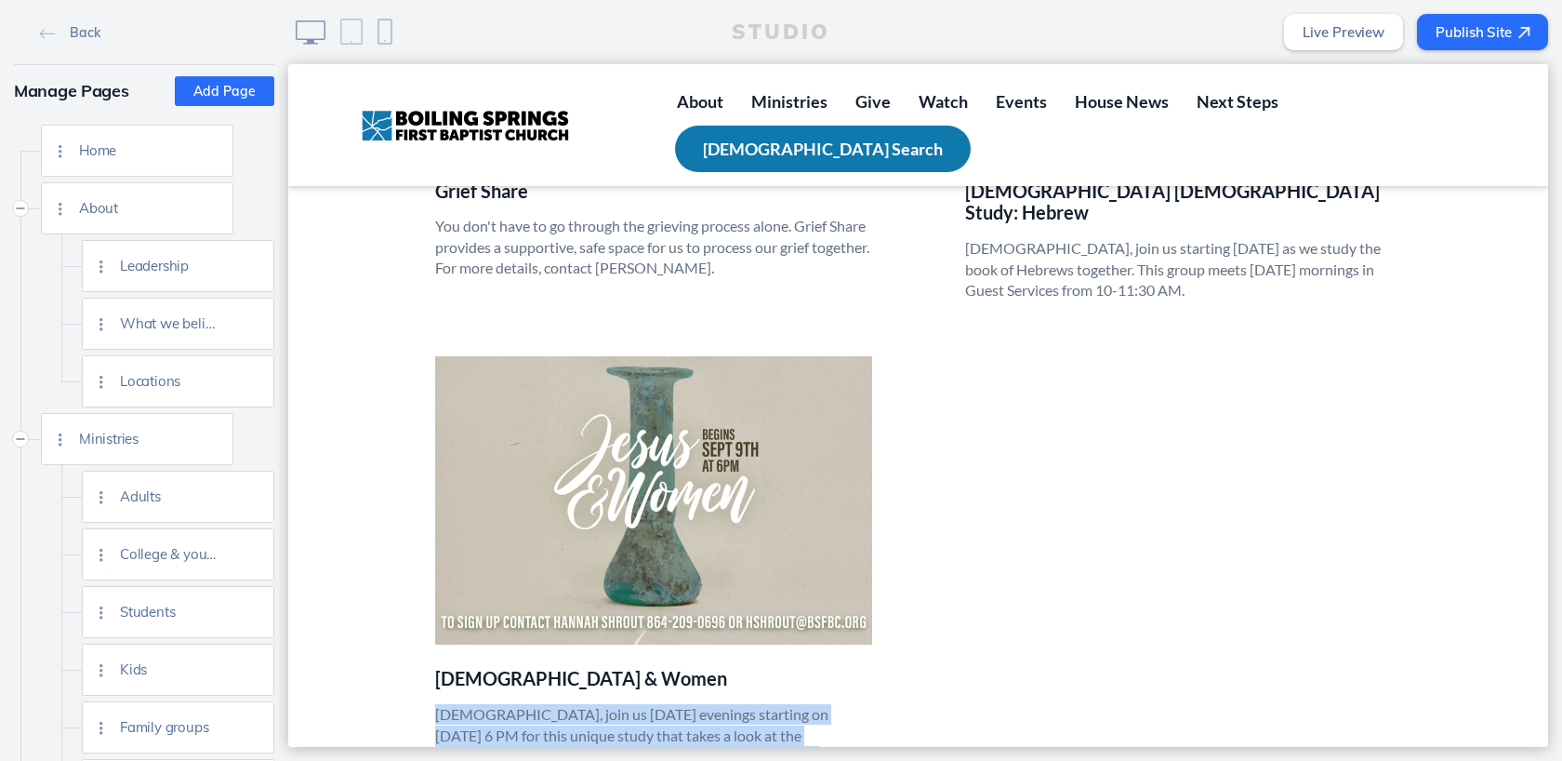
drag, startPoint x: 437, startPoint y: 651, endPoint x: 566, endPoint y: 731, distance: 152.0
click at [566, 731] on p "[DEMOGRAPHIC_DATA], join us [DATE] evenings starting on [DATE] 6 PM for this un…" at bounding box center [653, 766] width 437 height 125
copy p "[DEMOGRAPHIC_DATA], join us [DATE] evenings starting on [DATE] 6 PM for this un…"
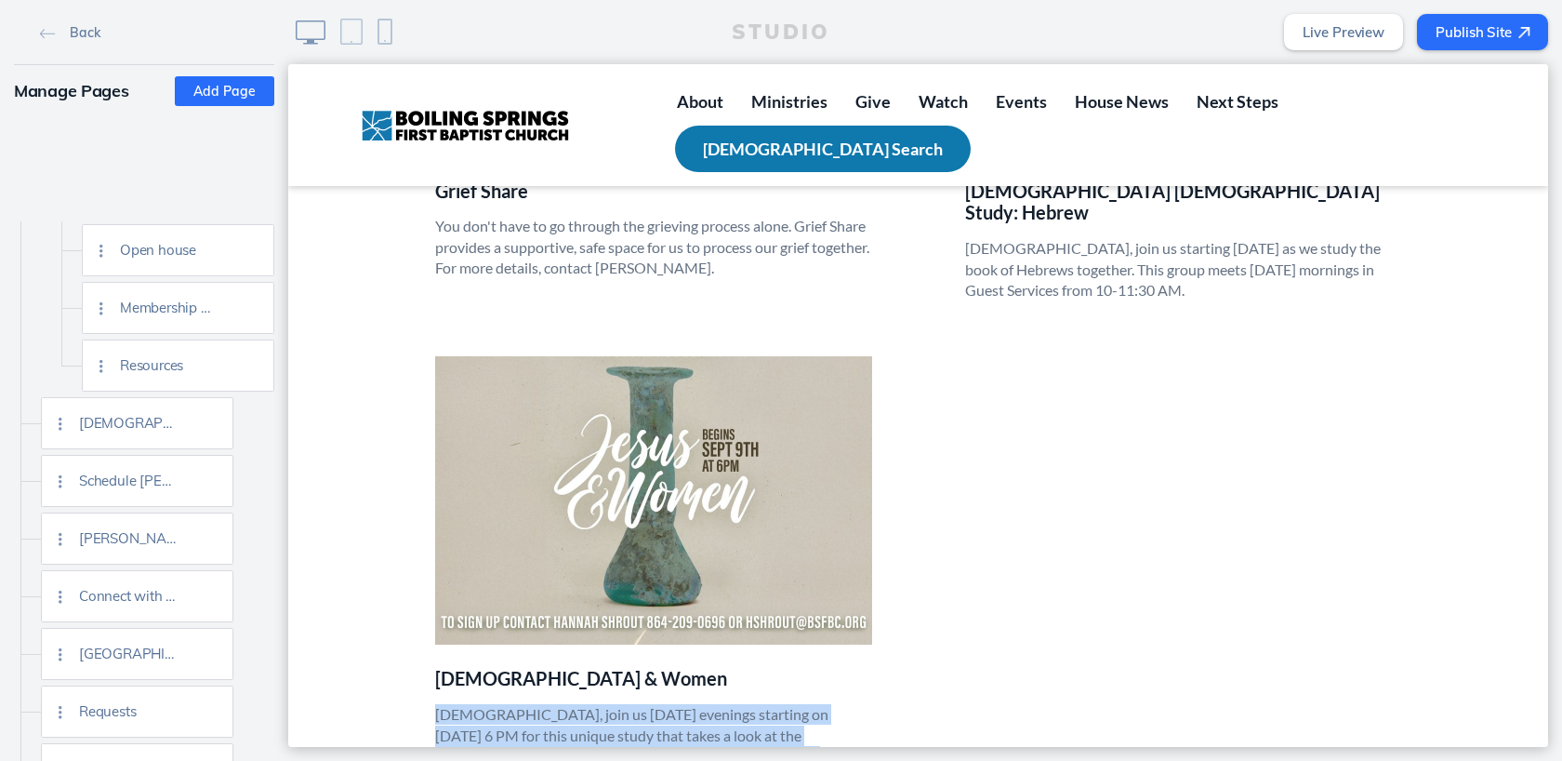
scroll to position [1588, 0]
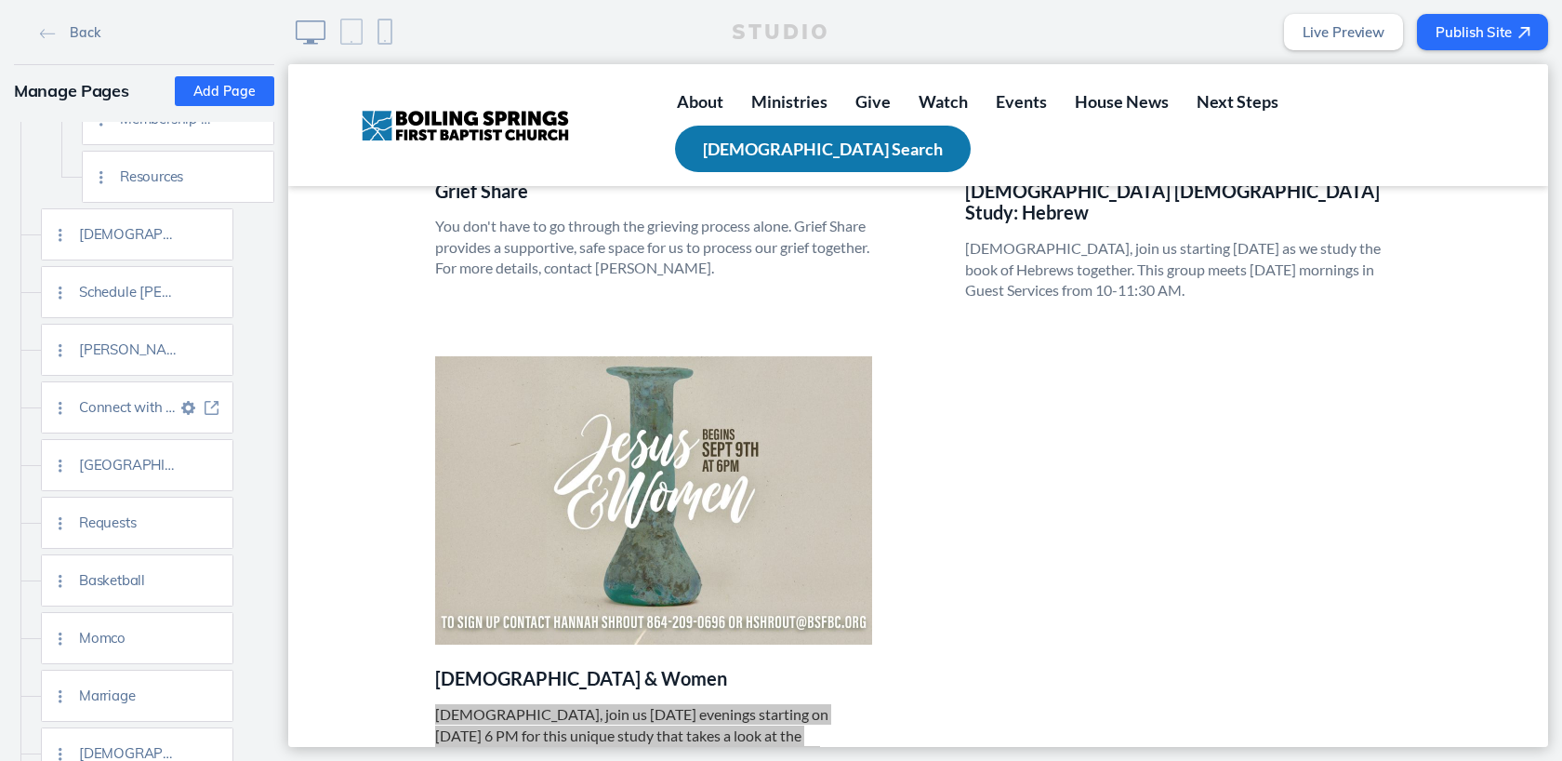
click at [210, 410] on img at bounding box center [212, 408] width 14 height 14
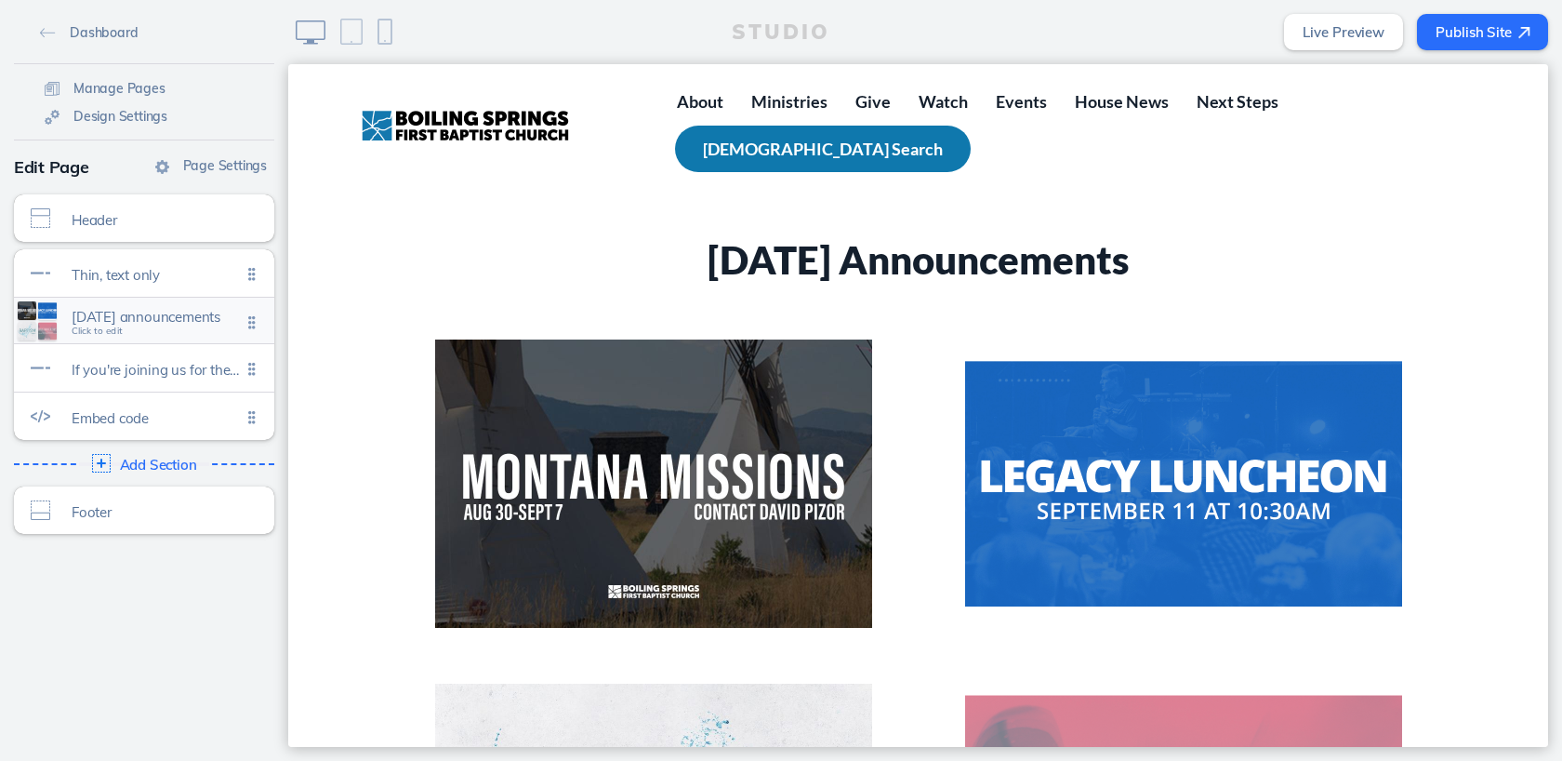
click at [107, 334] on span "Click to edit" at bounding box center [97, 330] width 51 height 11
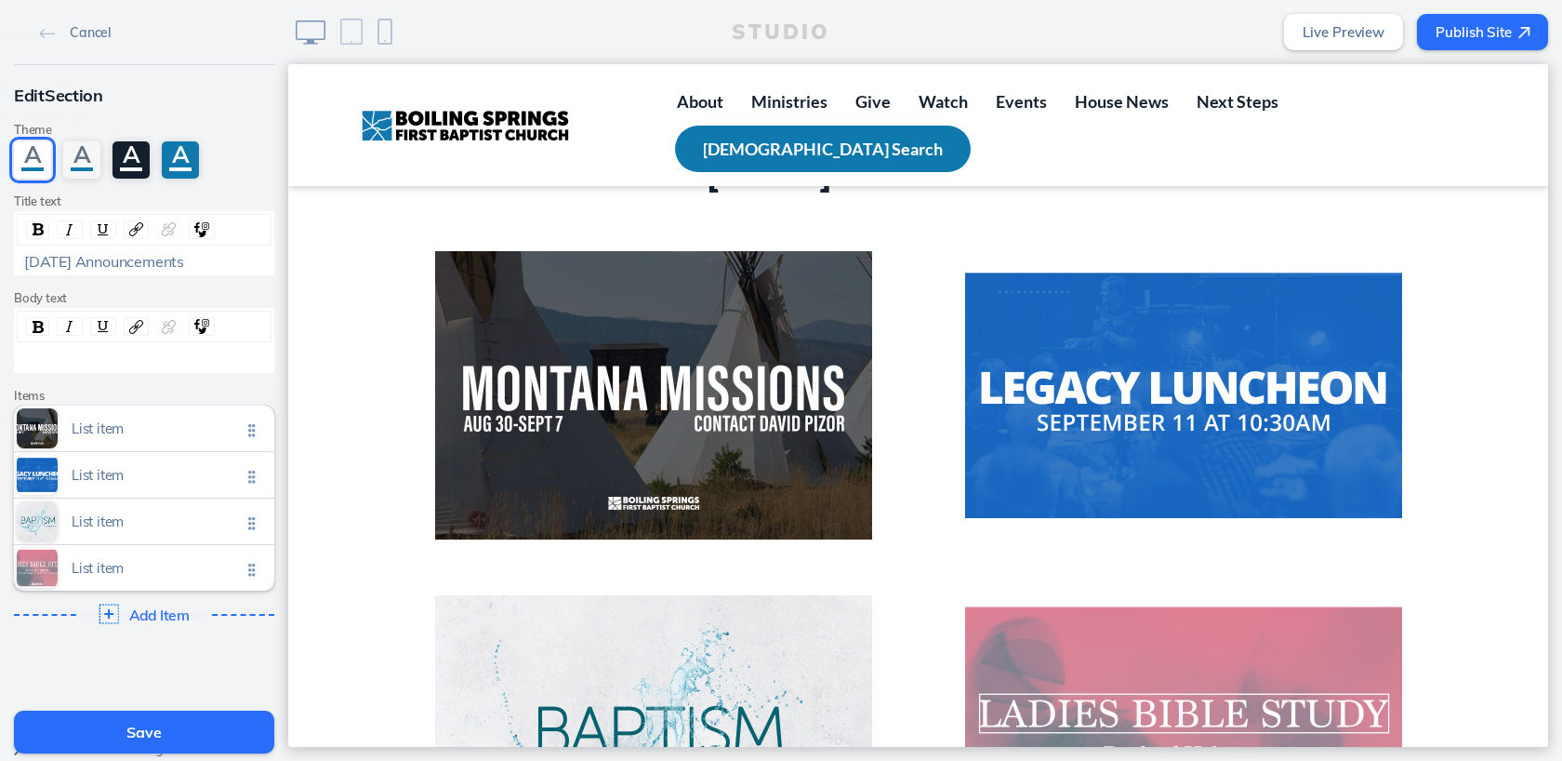
scroll to position [89, 0]
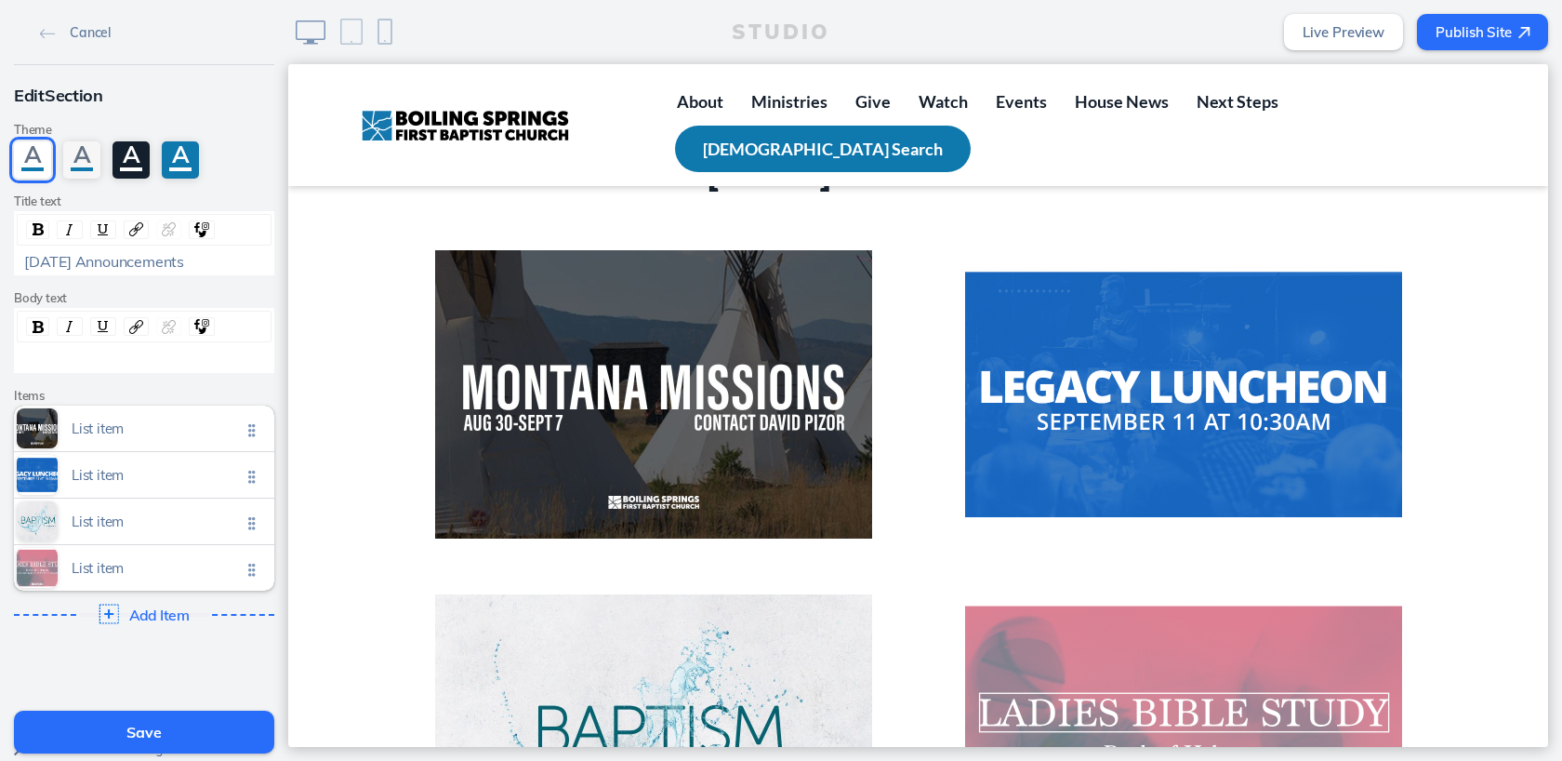
click at [111, 610] on img at bounding box center [110, 614] width 20 height 20
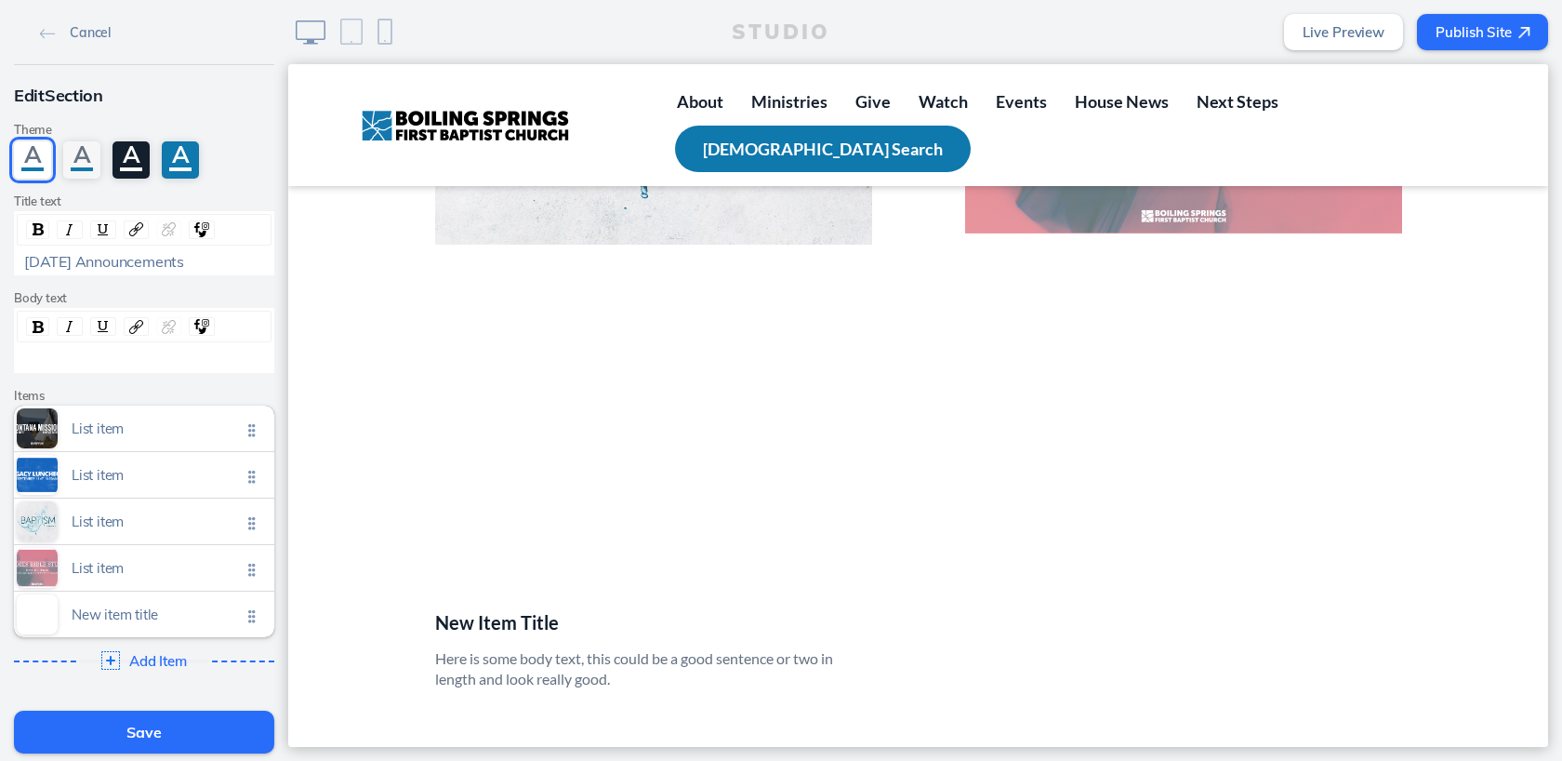
scroll to position [736, 0]
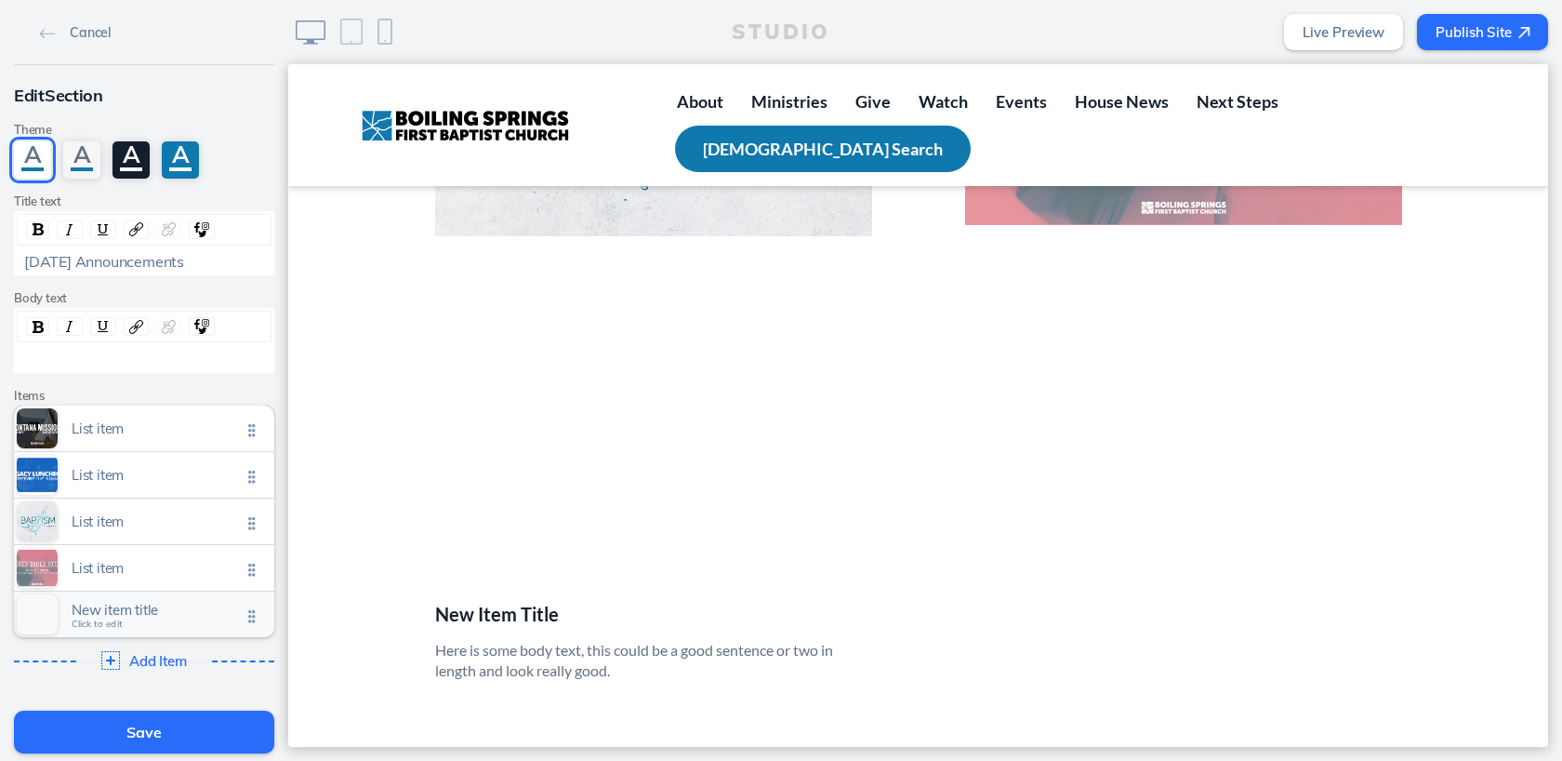
click at [101, 625] on span "Click to edit" at bounding box center [97, 623] width 51 height 11
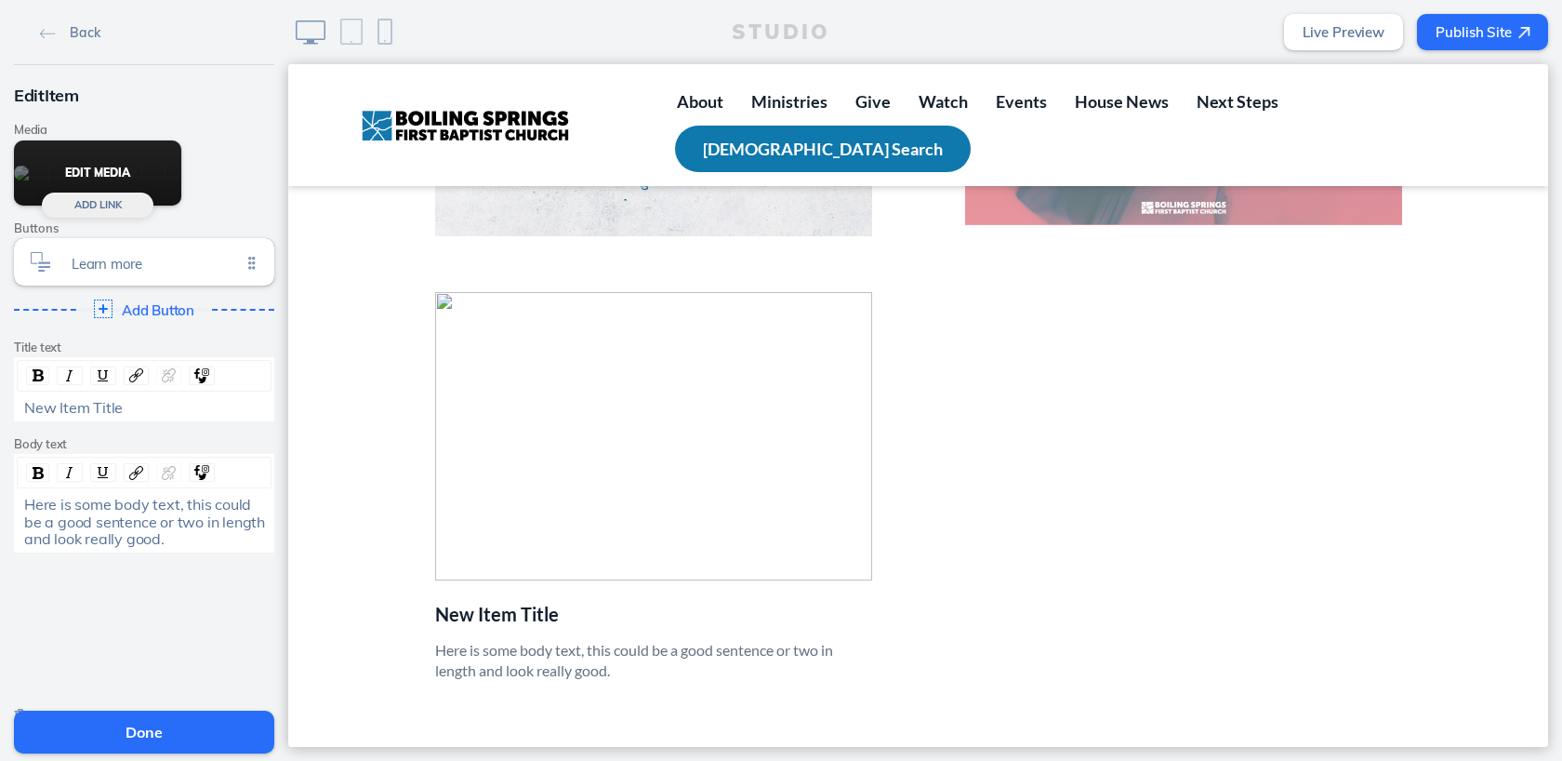
click at [123, 164] on button "Edit Media" at bounding box center [97, 172] width 167 height 65
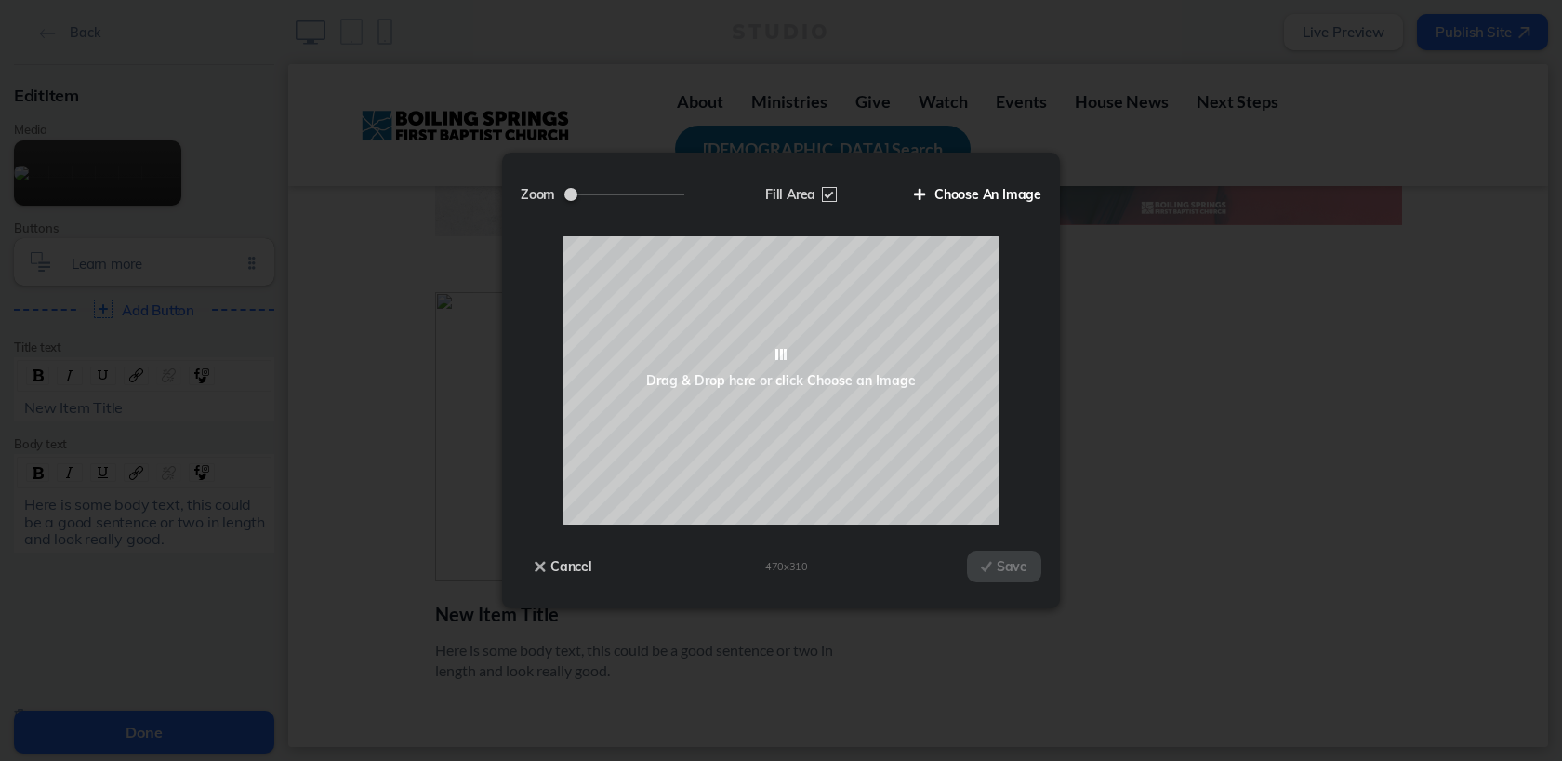
click at [941, 193] on label "Choose An Image" at bounding box center [970, 195] width 141 height 32
click at [0, 0] on input "Choose An Image" at bounding box center [0, 0] width 0 height 0
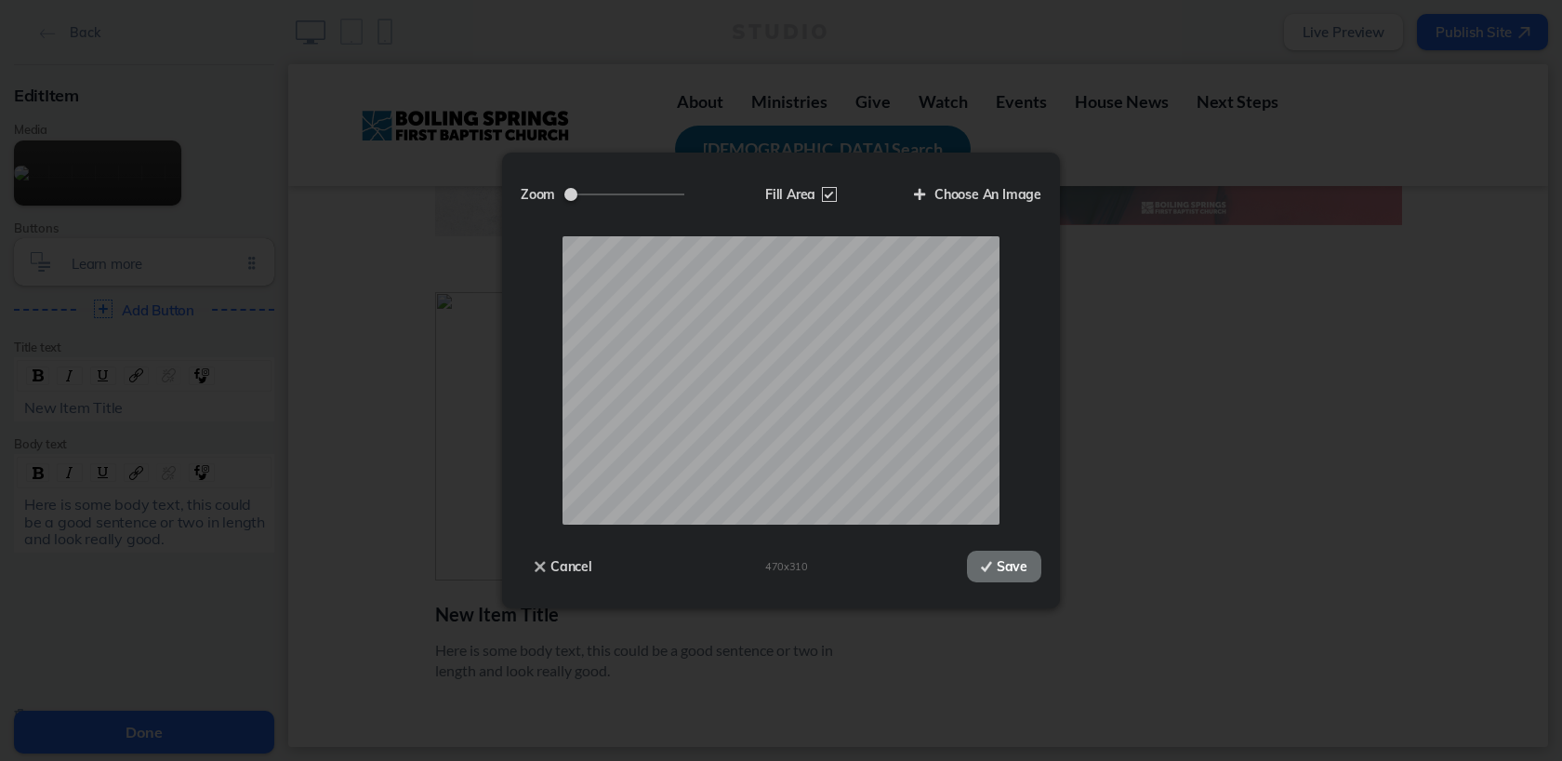
click at [1013, 560] on button "Save" at bounding box center [1004, 567] width 74 height 32
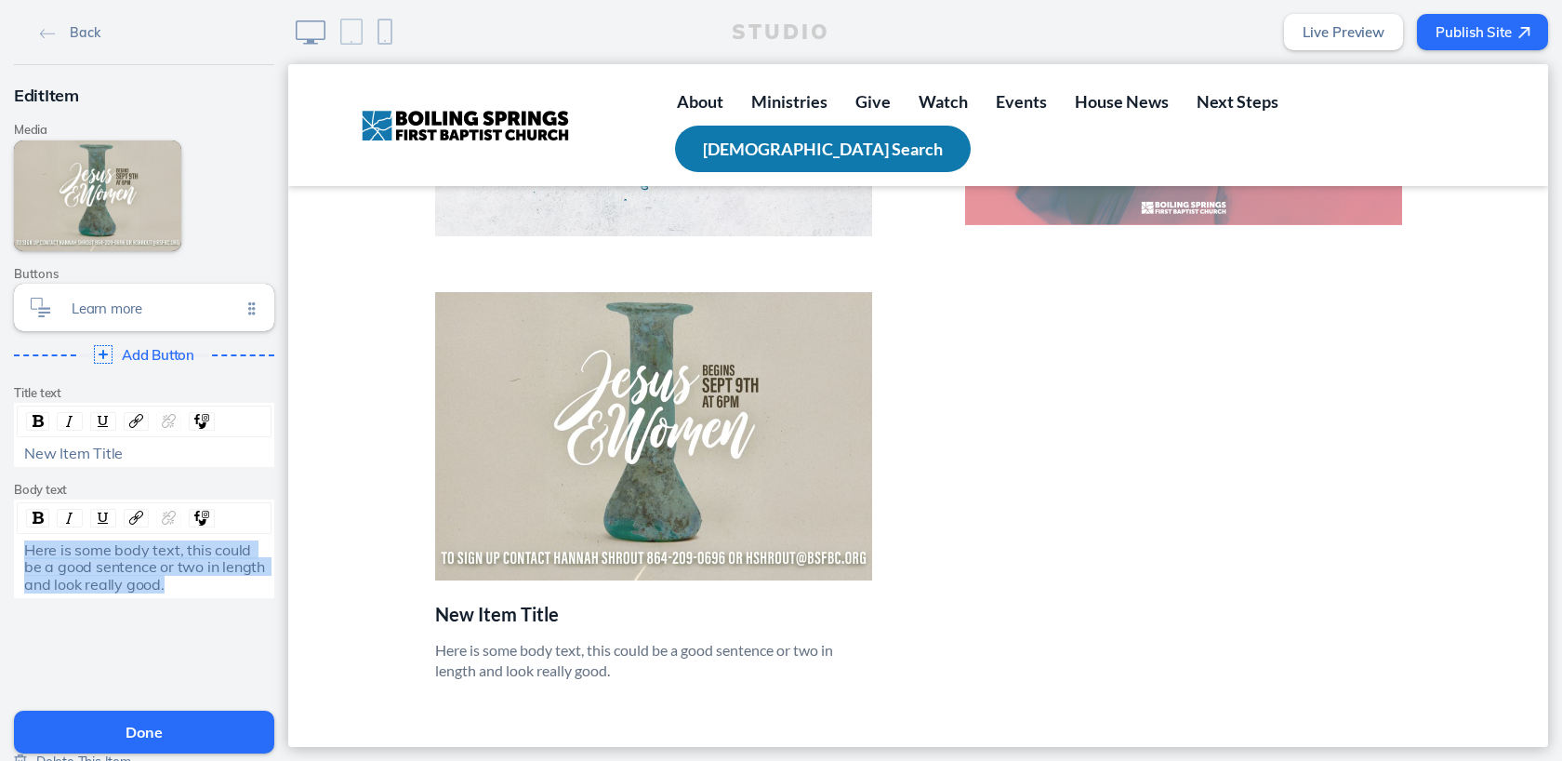
drag, startPoint x: 22, startPoint y: 549, endPoint x: 190, endPoint y: 588, distance: 171.9
click at [190, 588] on div "Here is some body text, this could be a good sentence or two in length and look…" at bounding box center [145, 566] width 254 height 51
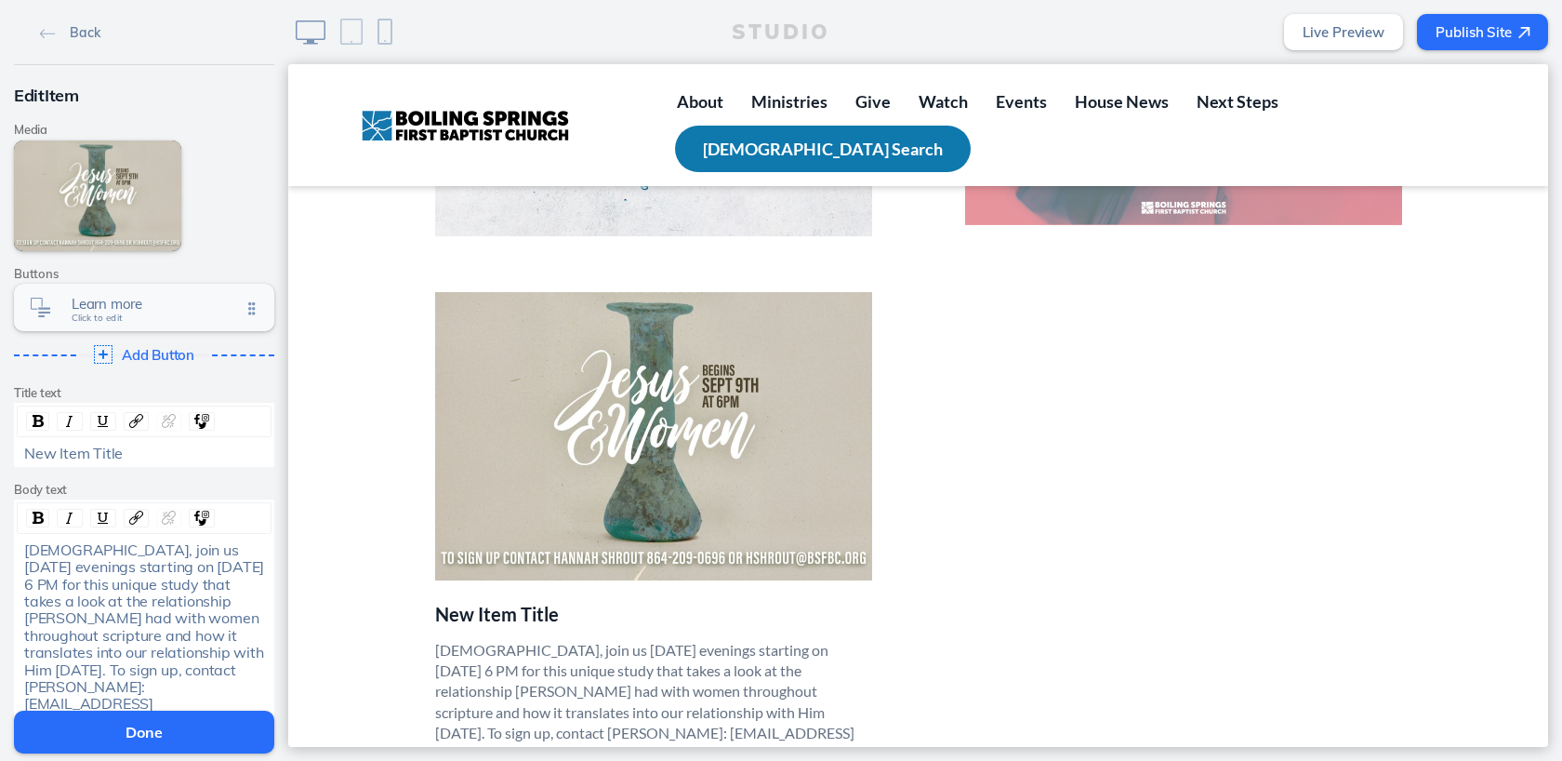
click at [107, 321] on span "Click to edit" at bounding box center [97, 317] width 51 height 11
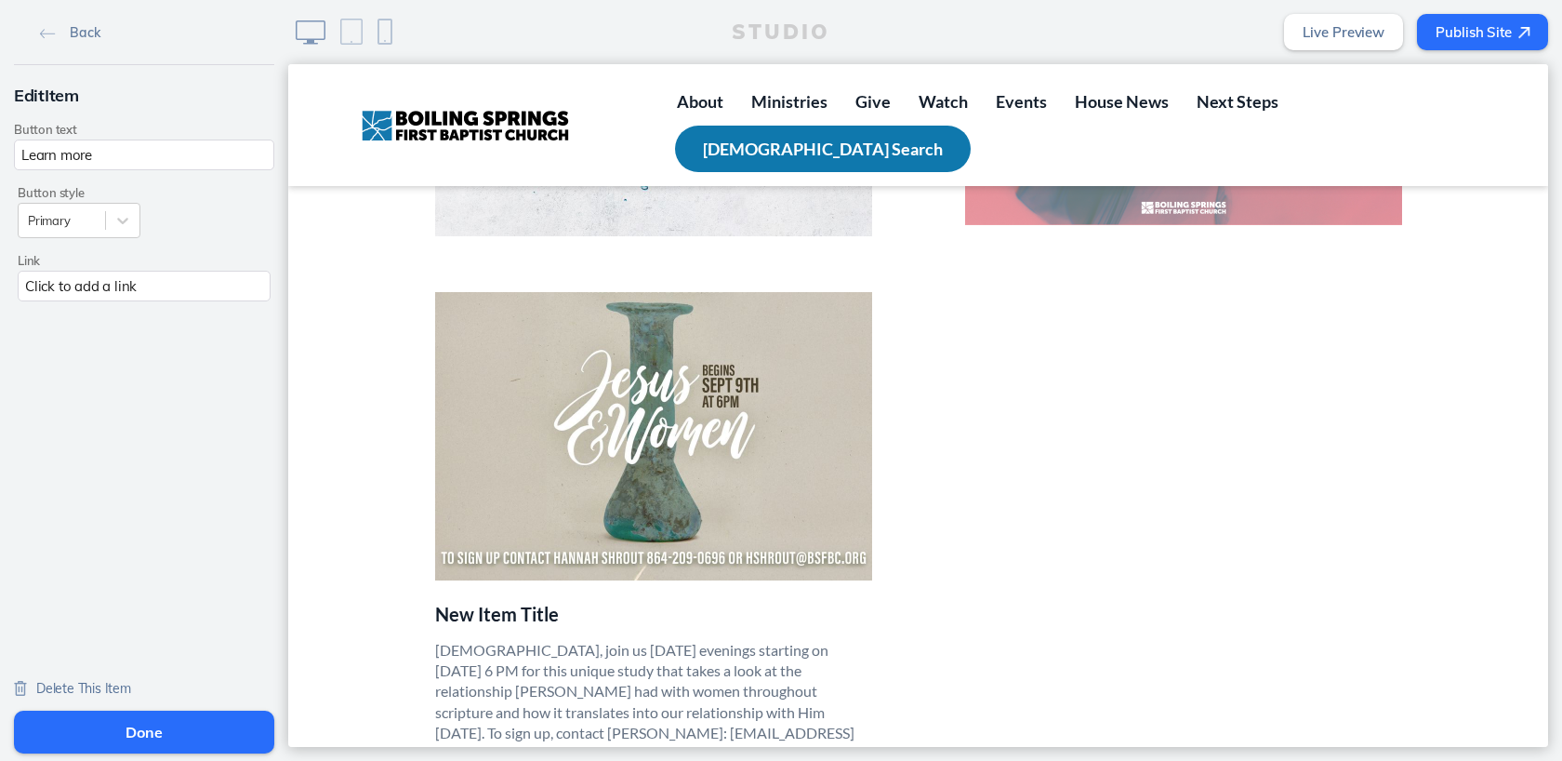
click at [82, 684] on span "Delete This Item" at bounding box center [83, 688] width 95 height 17
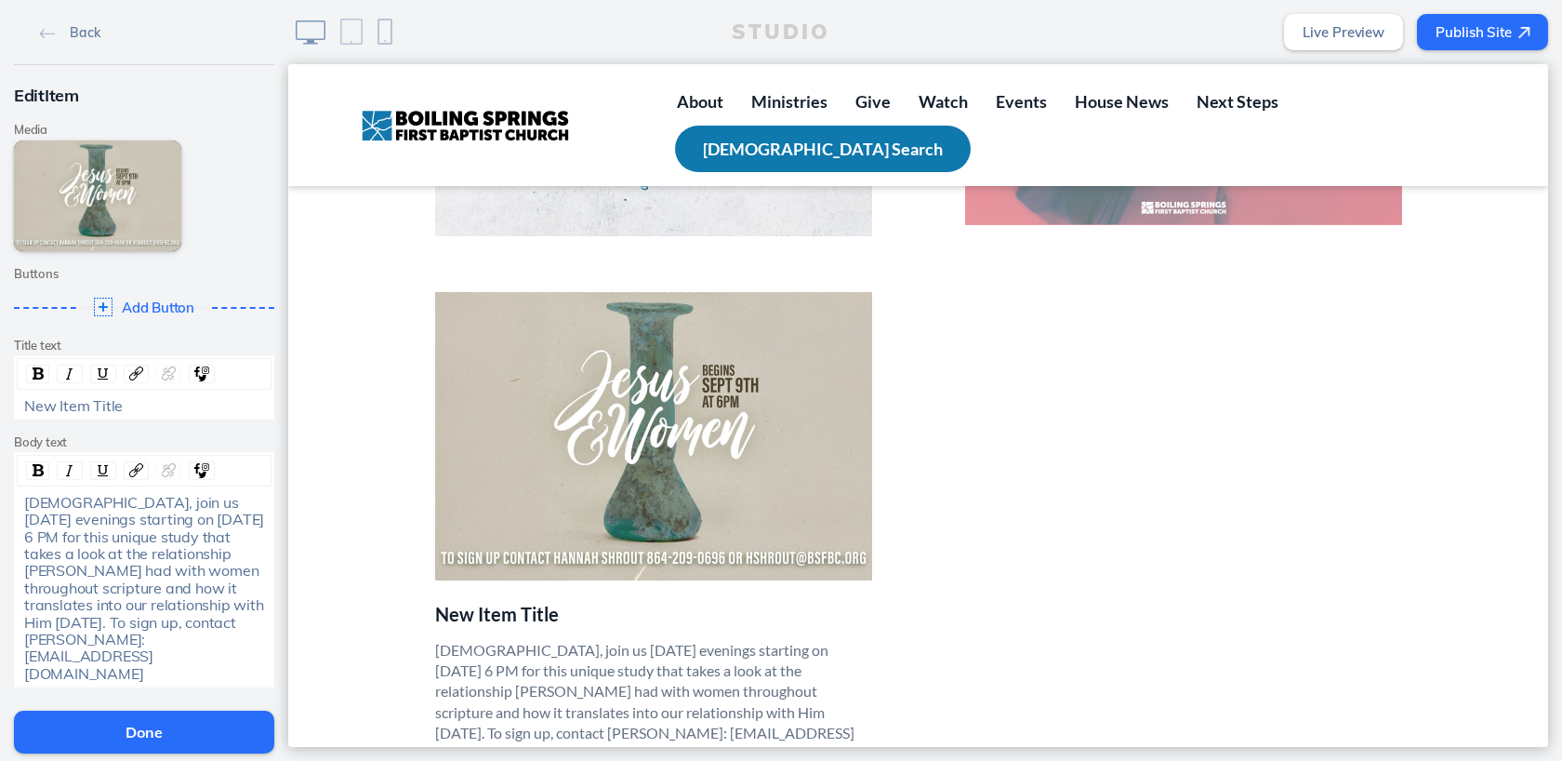
click at [78, 411] on span "New Item Title" at bounding box center [73, 405] width 99 height 19
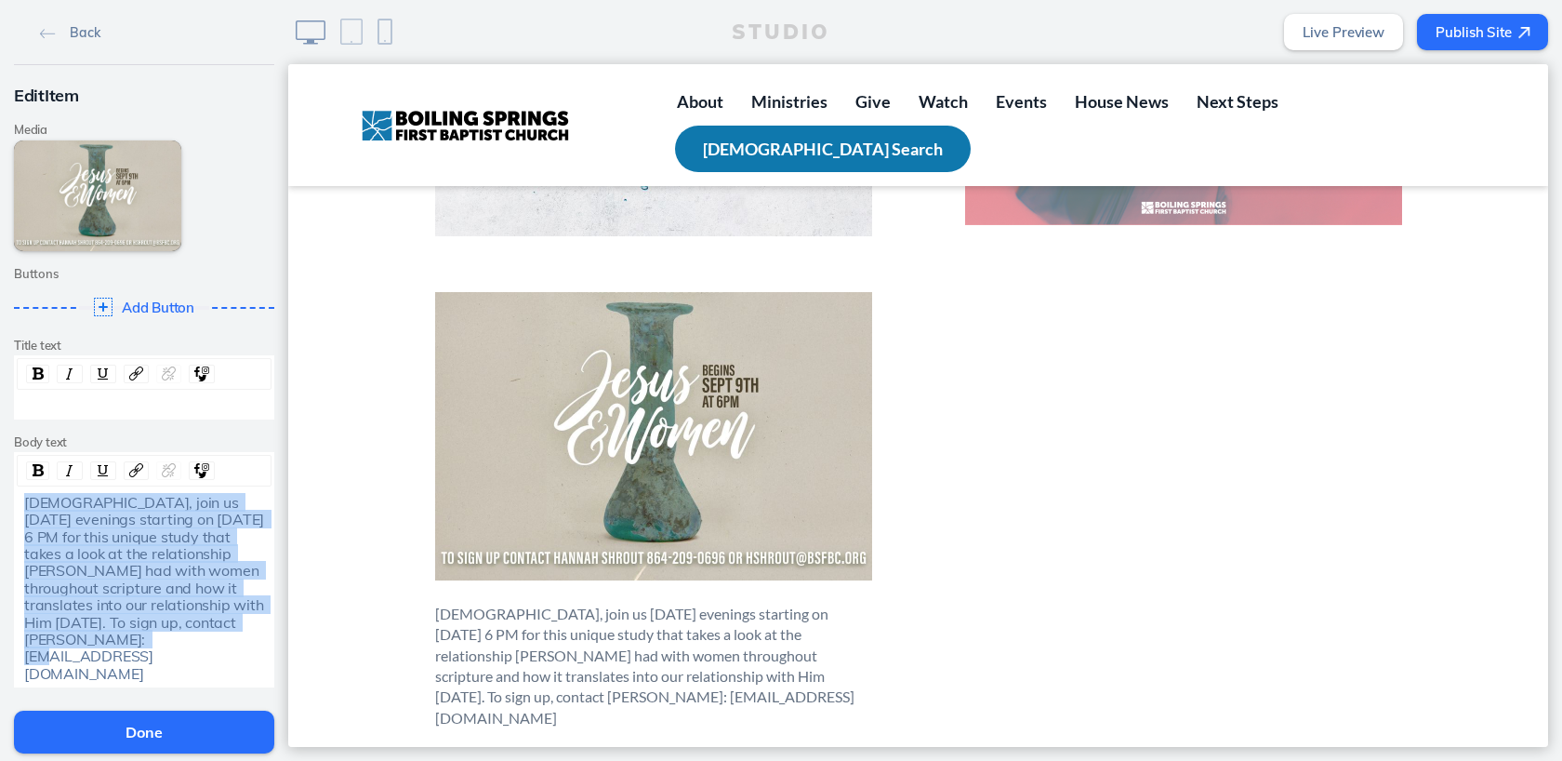
drag, startPoint x: 23, startPoint y: 501, endPoint x: 221, endPoint y: 670, distance: 260.5
click at [221, 670] on div "Back Edit Item Media Edit Media Add Link Buttons Add Button Click to edit Title…" at bounding box center [144, 434] width 288 height 868
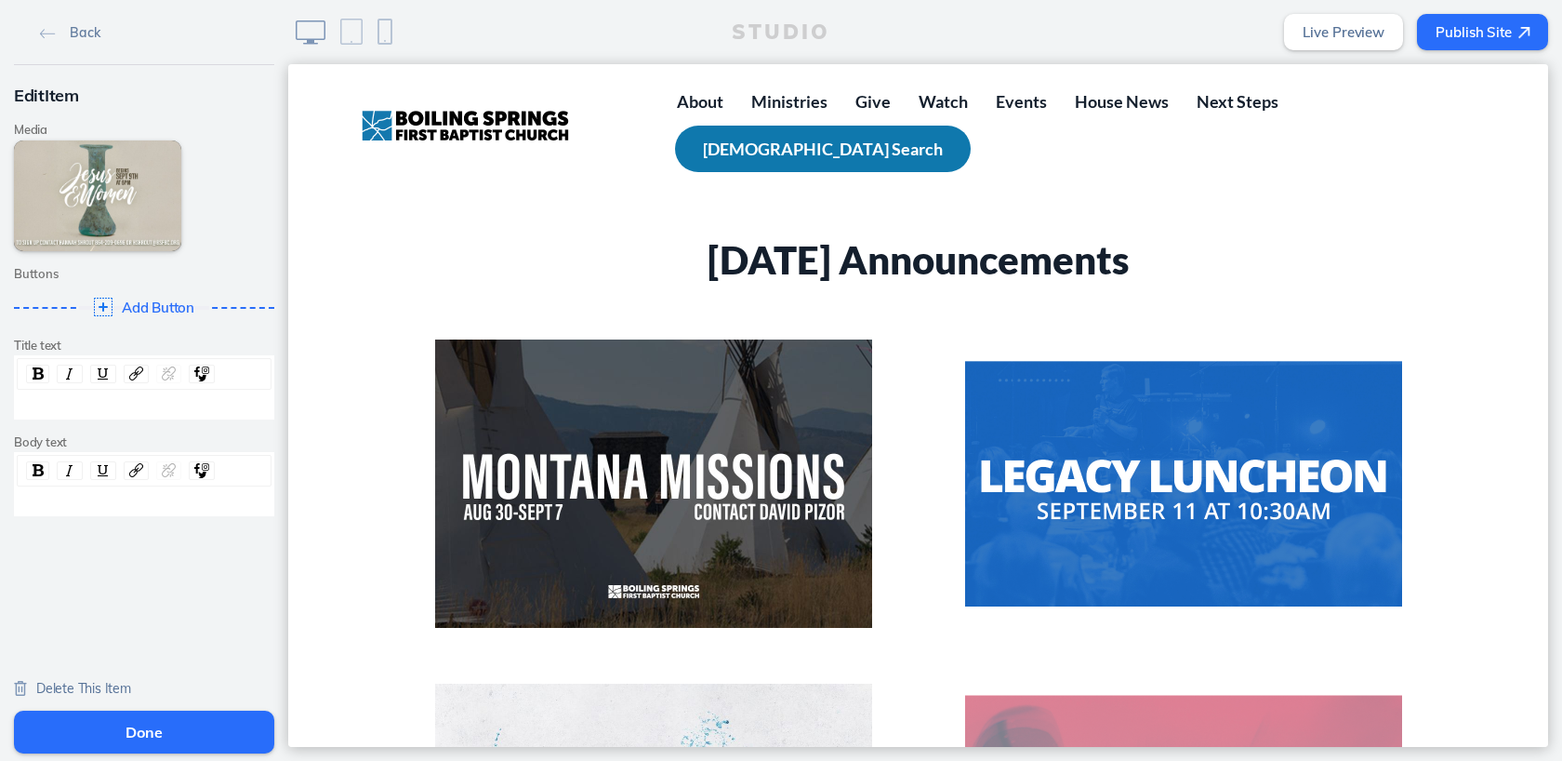
scroll to position [1, 0]
click at [139, 733] on button "Done" at bounding box center [144, 731] width 260 height 43
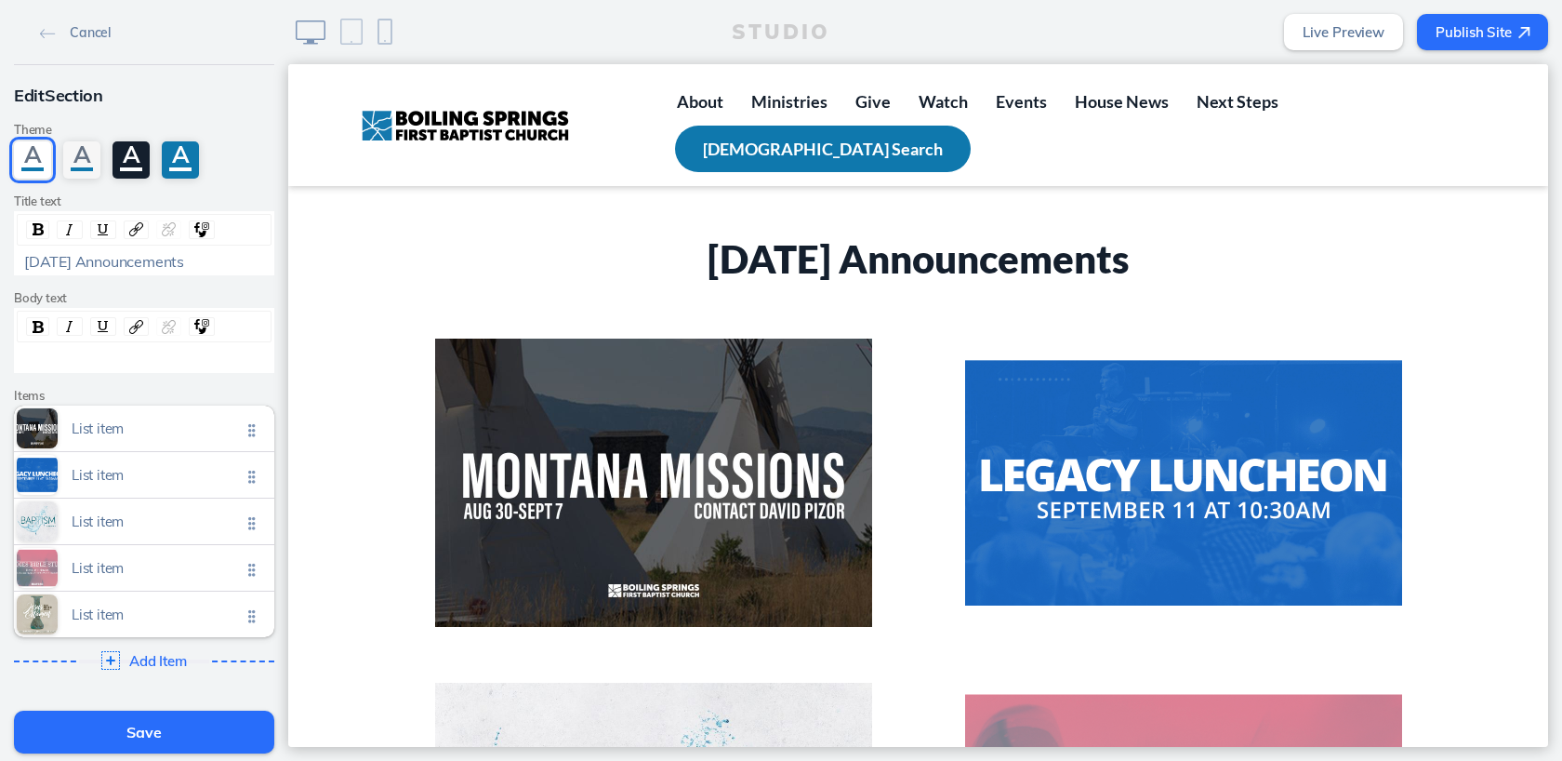
click at [103, 352] on div "rdw-editor" at bounding box center [144, 358] width 241 height 17
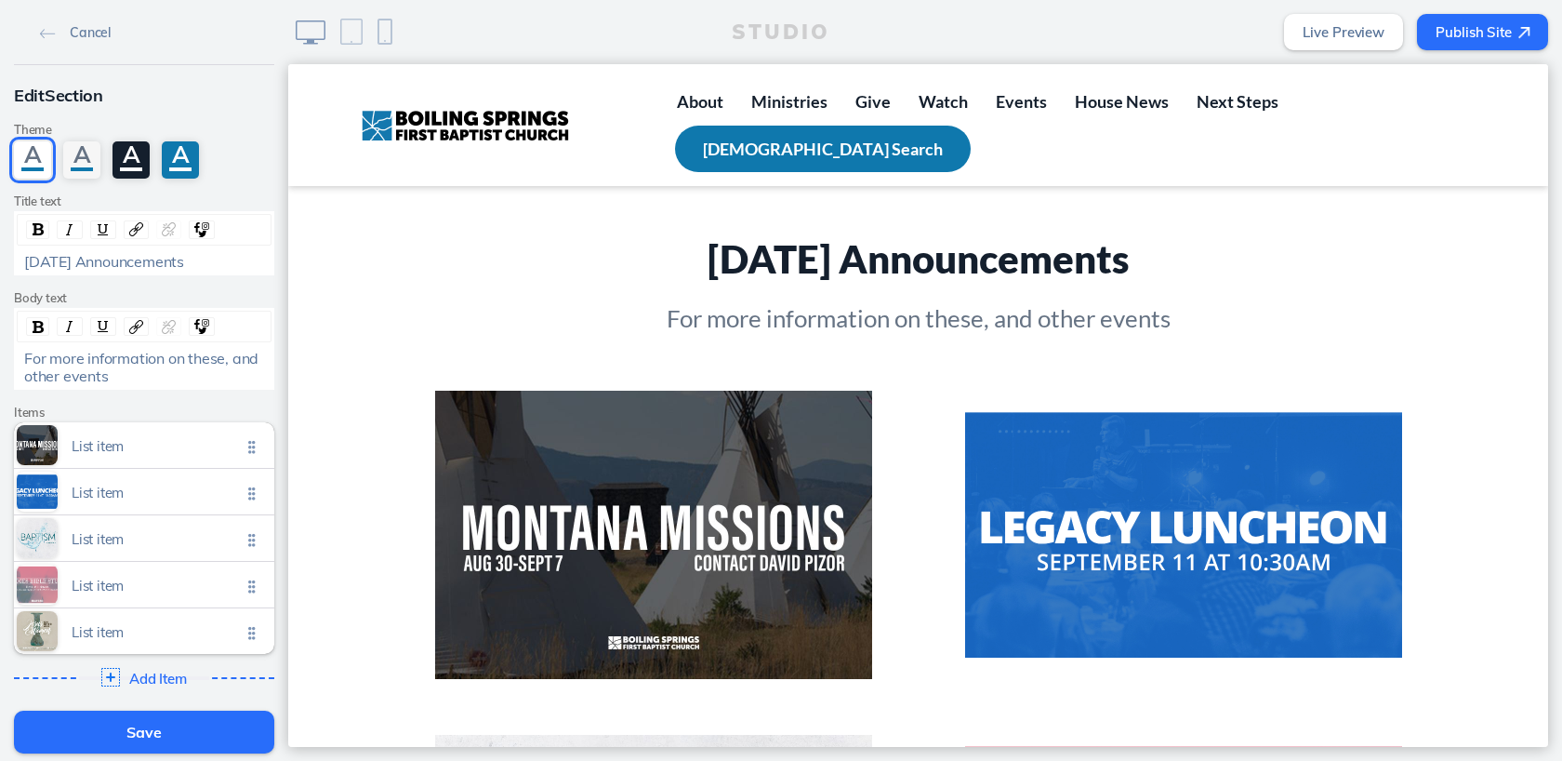
click at [1095, 322] on p "For more information on these, and other events" at bounding box center [918, 317] width 967 height 33
click at [58, 378] on span "For more information on these, and other events" at bounding box center [143, 366] width 238 height 35
click at [128, 375] on div "For more information on these, and other, events" at bounding box center [144, 367] width 241 height 34
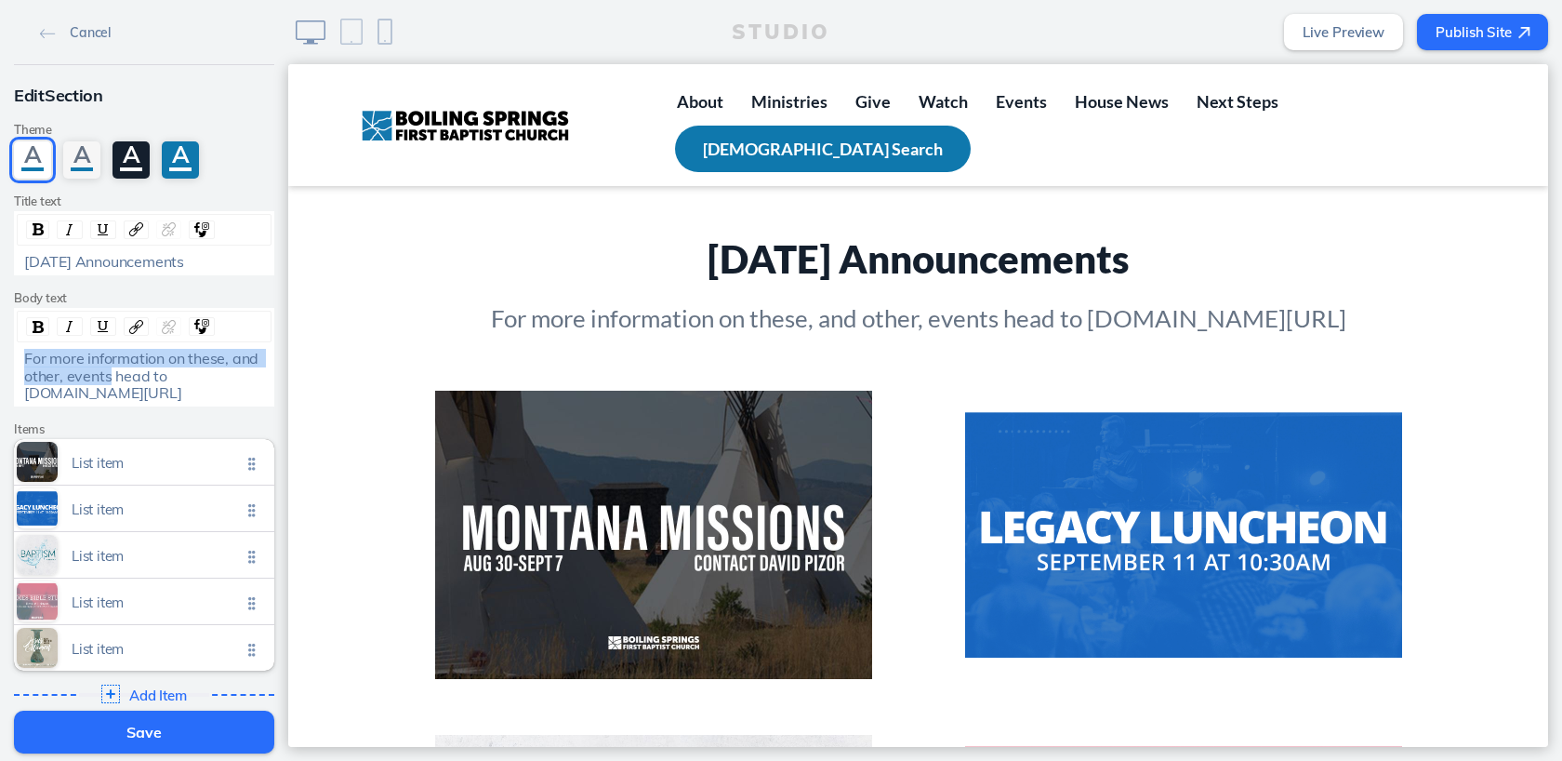
drag, startPoint x: 23, startPoint y: 361, endPoint x: 111, endPoint y: 375, distance: 88.5
click at [111, 375] on span "For more information on these, and other, events head to [DOMAIN_NAME][URL]" at bounding box center [143, 375] width 238 height 53
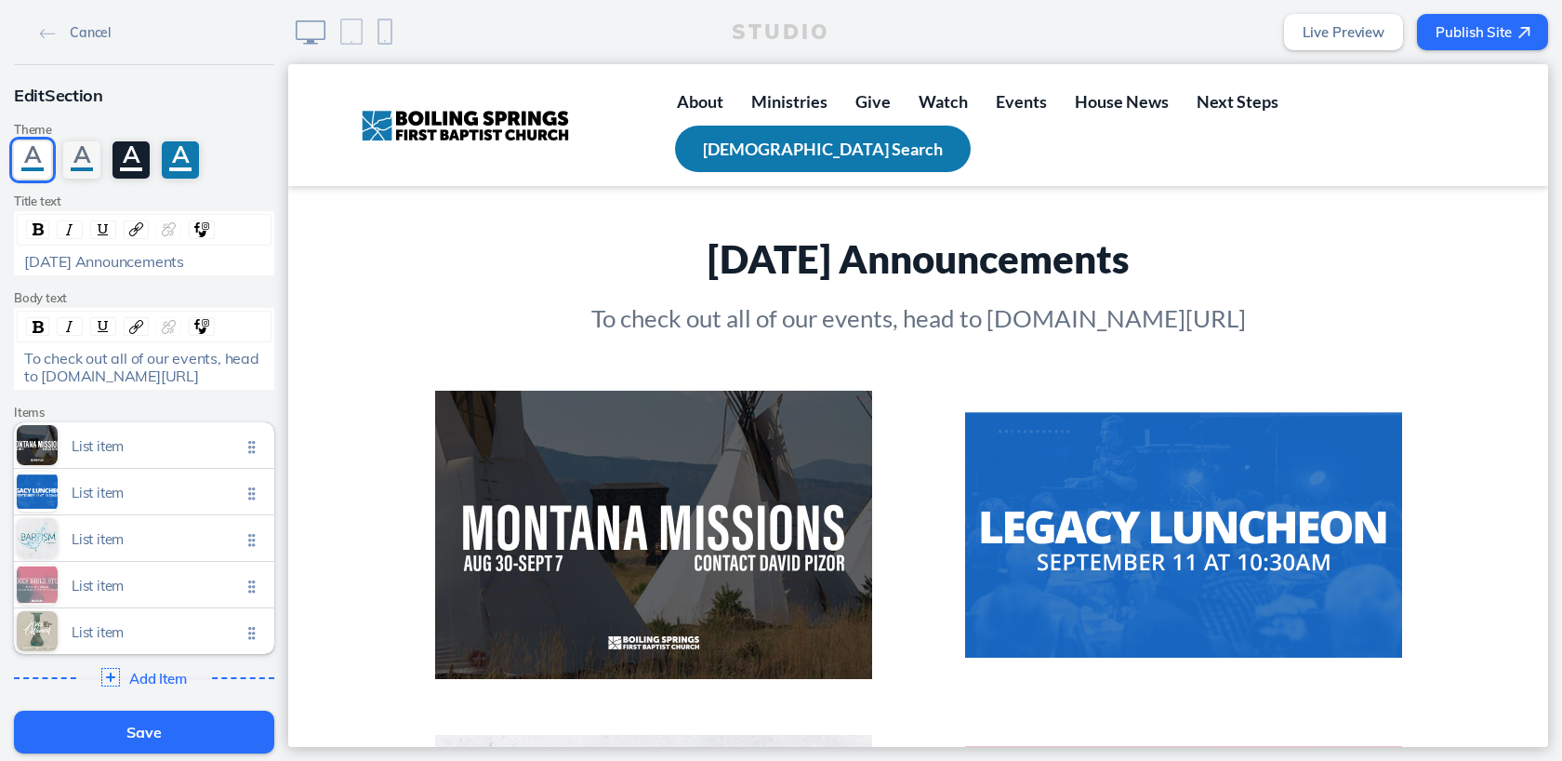
click at [155, 378] on div "To check out all of our events, head to [DOMAIN_NAME][URL]" at bounding box center [144, 367] width 241 height 34
drag, startPoint x: 43, startPoint y: 379, endPoint x: 176, endPoint y: 378, distance: 133.0
click at [176, 378] on div "To check out all of our events, head to [DOMAIN_NAME][URL]" at bounding box center [144, 367] width 241 height 34
click at [169, 329] on img "rdw-link-control" at bounding box center [169, 327] width 14 height 14
click at [142, 328] on img "rdw-link-control" at bounding box center [136, 327] width 14 height 14
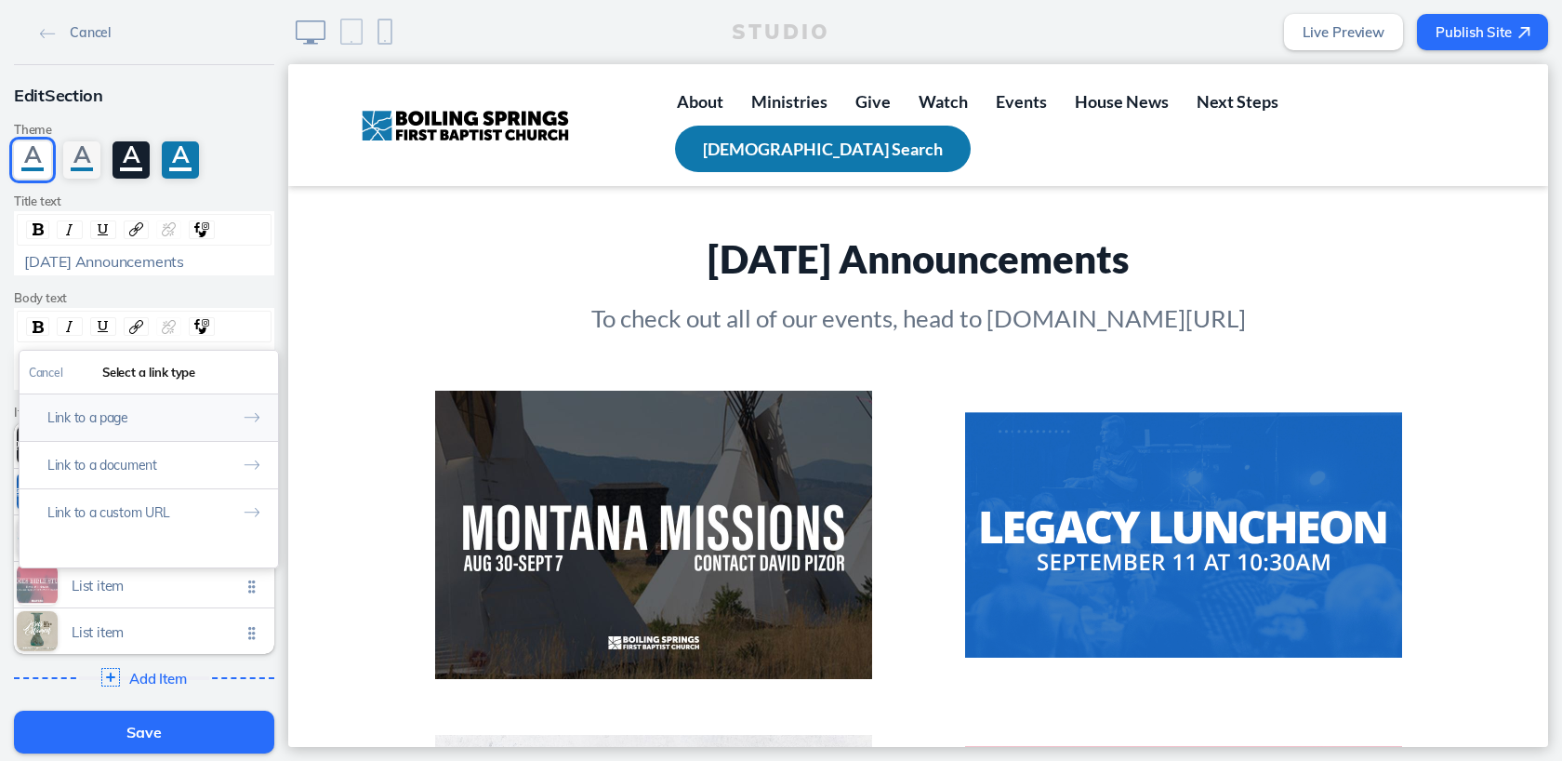
click at [160, 422] on button "Link to a page" at bounding box center [149, 416] width 259 height 47
click at [139, 461] on link "Events" at bounding box center [149, 453] width 238 height 29
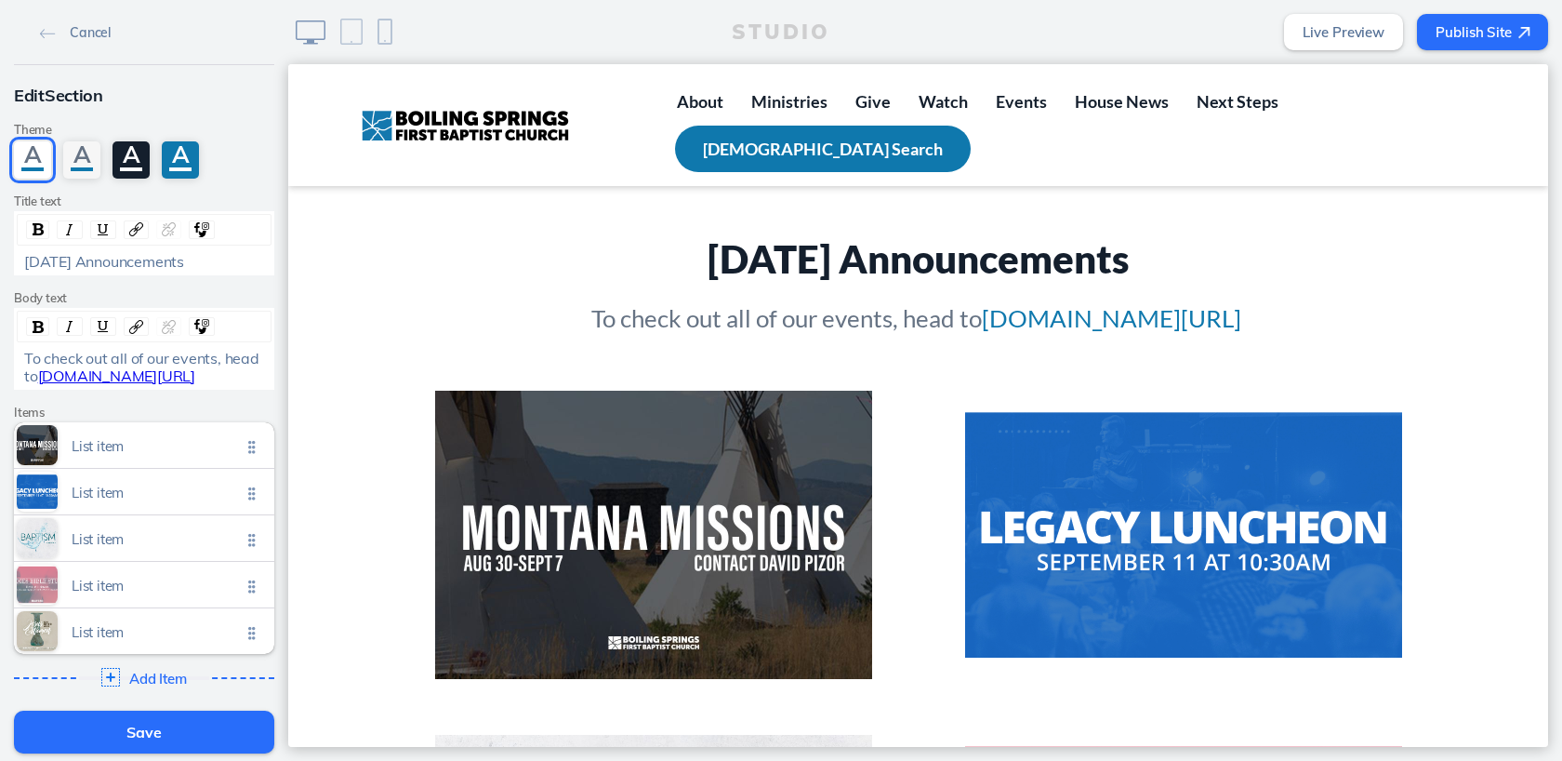
click at [221, 362] on span "To check out all of our events, head to" at bounding box center [143, 366] width 239 height 35
drag, startPoint x: 73, startPoint y: 378, endPoint x: 22, endPoint y: 377, distance: 51.2
click at [22, 377] on div "To check out all of our events go to head to [DOMAIN_NAME][URL]" at bounding box center [145, 367] width 254 height 34
click at [153, 375] on div "To check out all of our events go to [DOMAIN_NAME][URL]" at bounding box center [144, 367] width 241 height 34
click at [139, 729] on button "Save" at bounding box center [144, 731] width 260 height 43
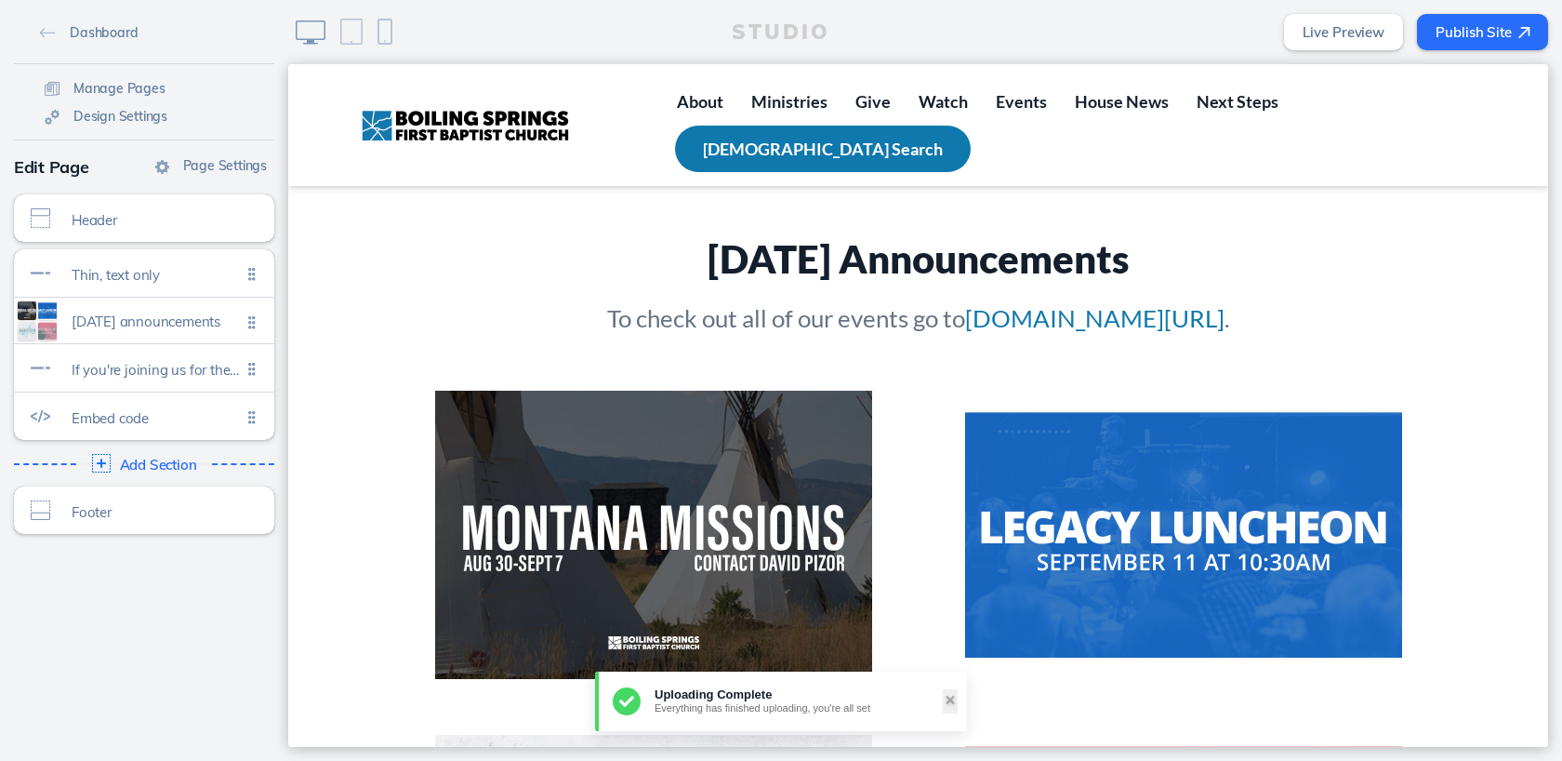
click at [1477, 35] on button "Publish Site" at bounding box center [1482, 32] width 131 height 36
